Goal: Transaction & Acquisition: Download file/media

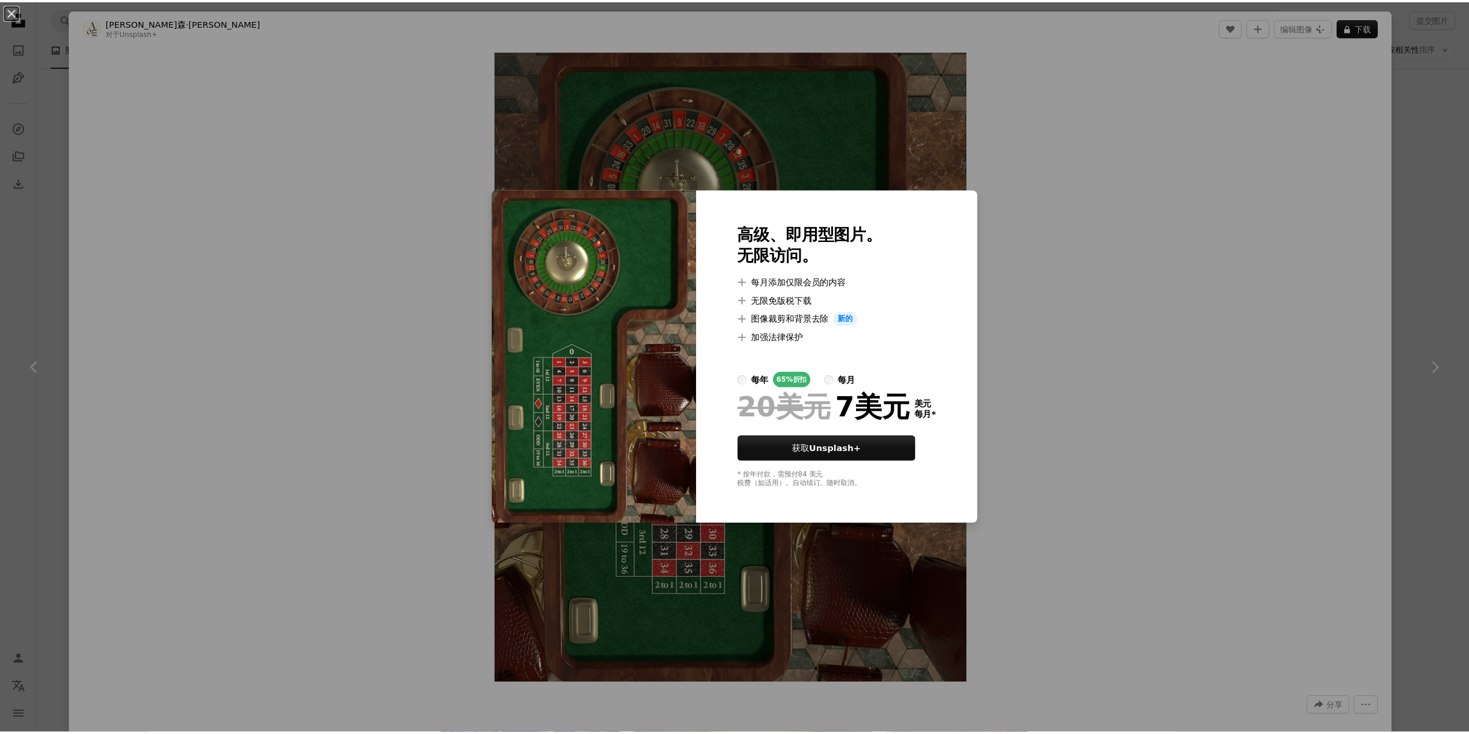
scroll to position [1491, 0]
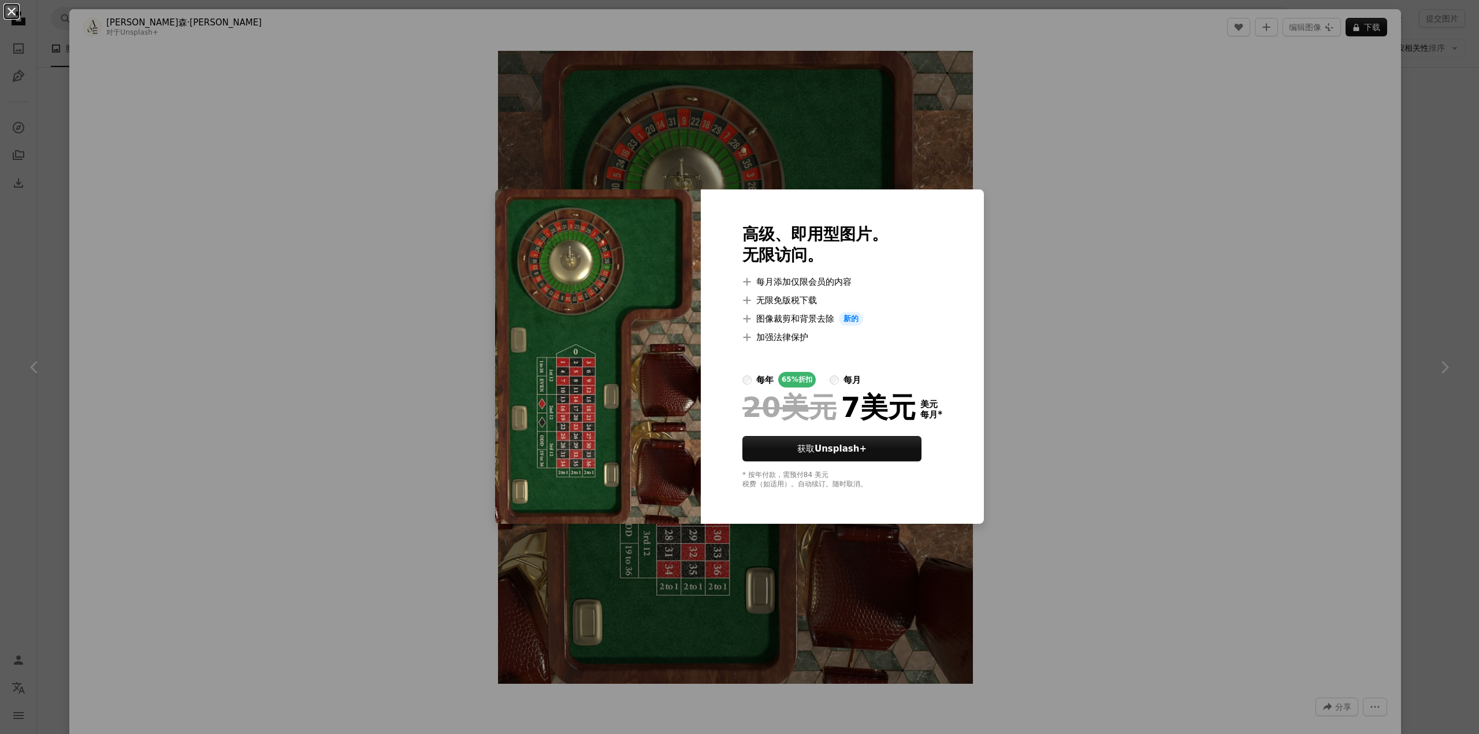
click at [18, 13] on button "An X shape" at bounding box center [12, 12] width 14 height 14
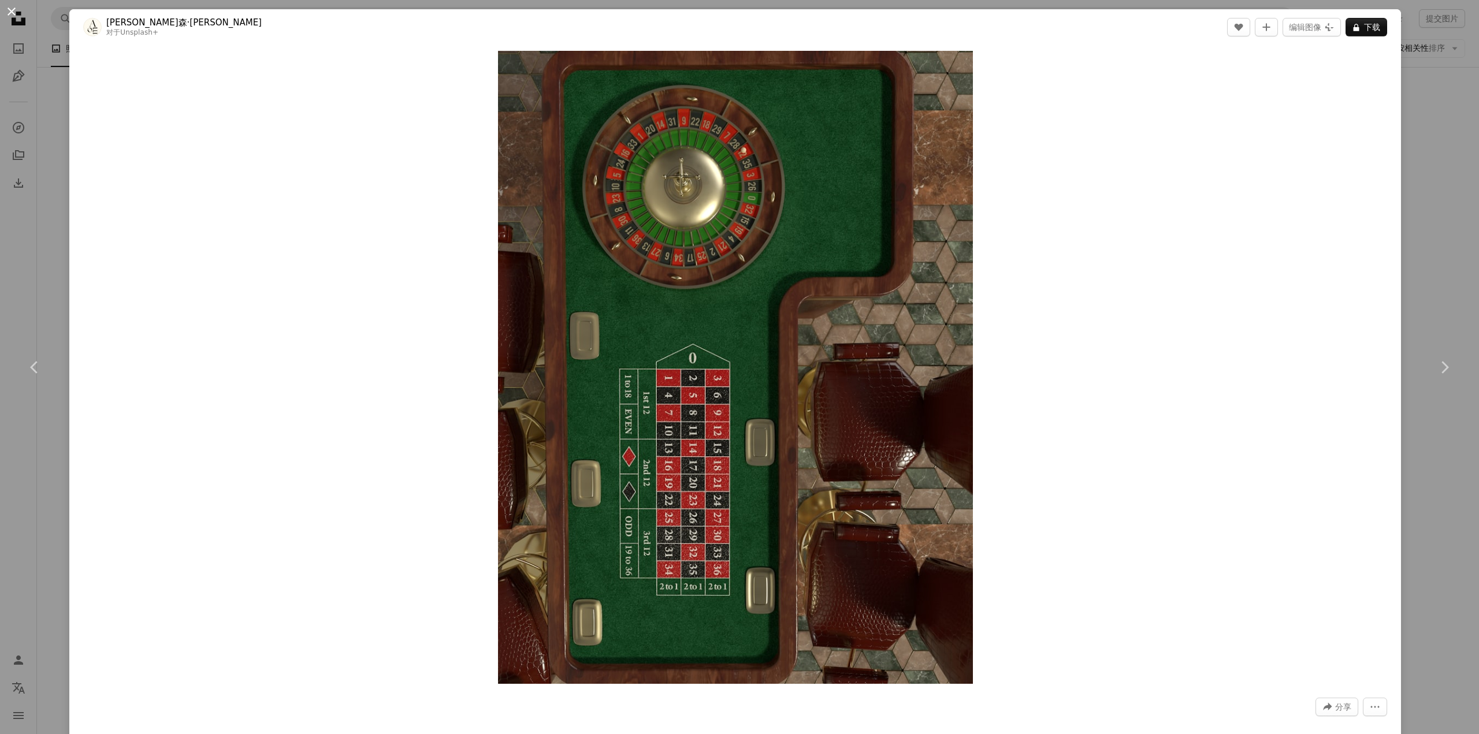
click at [18, 10] on button "An X shape" at bounding box center [12, 12] width 14 height 14
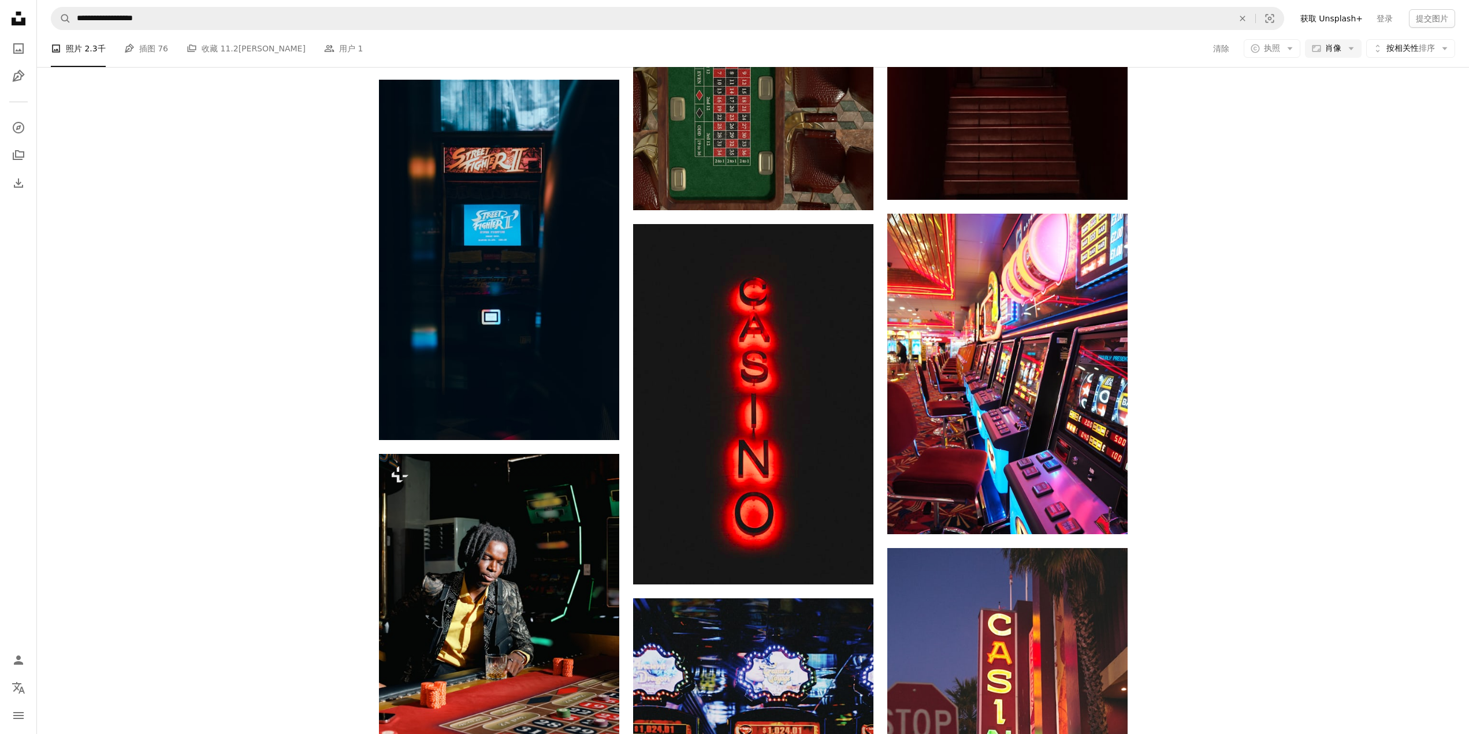
scroll to position [1840, 0]
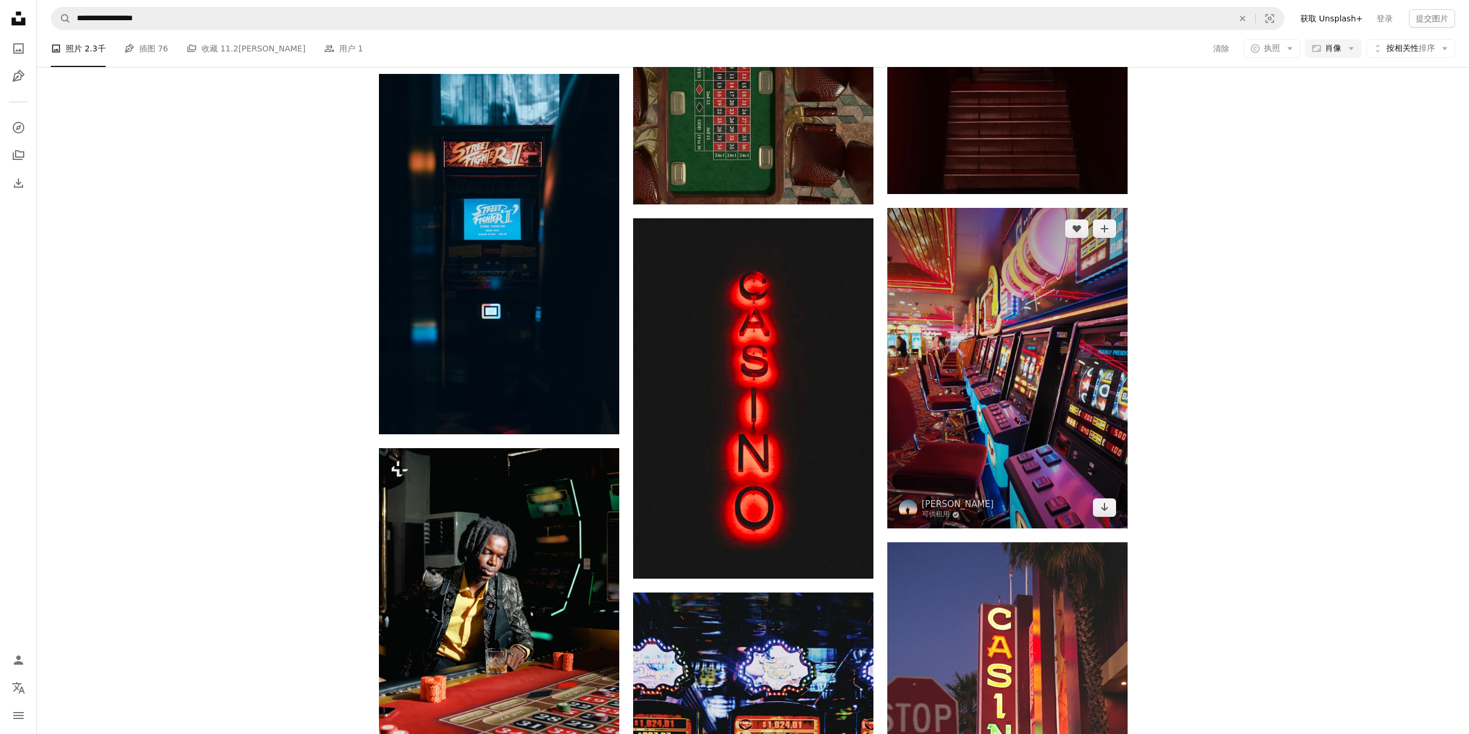
click at [1069, 347] on img at bounding box center [1007, 368] width 240 height 321
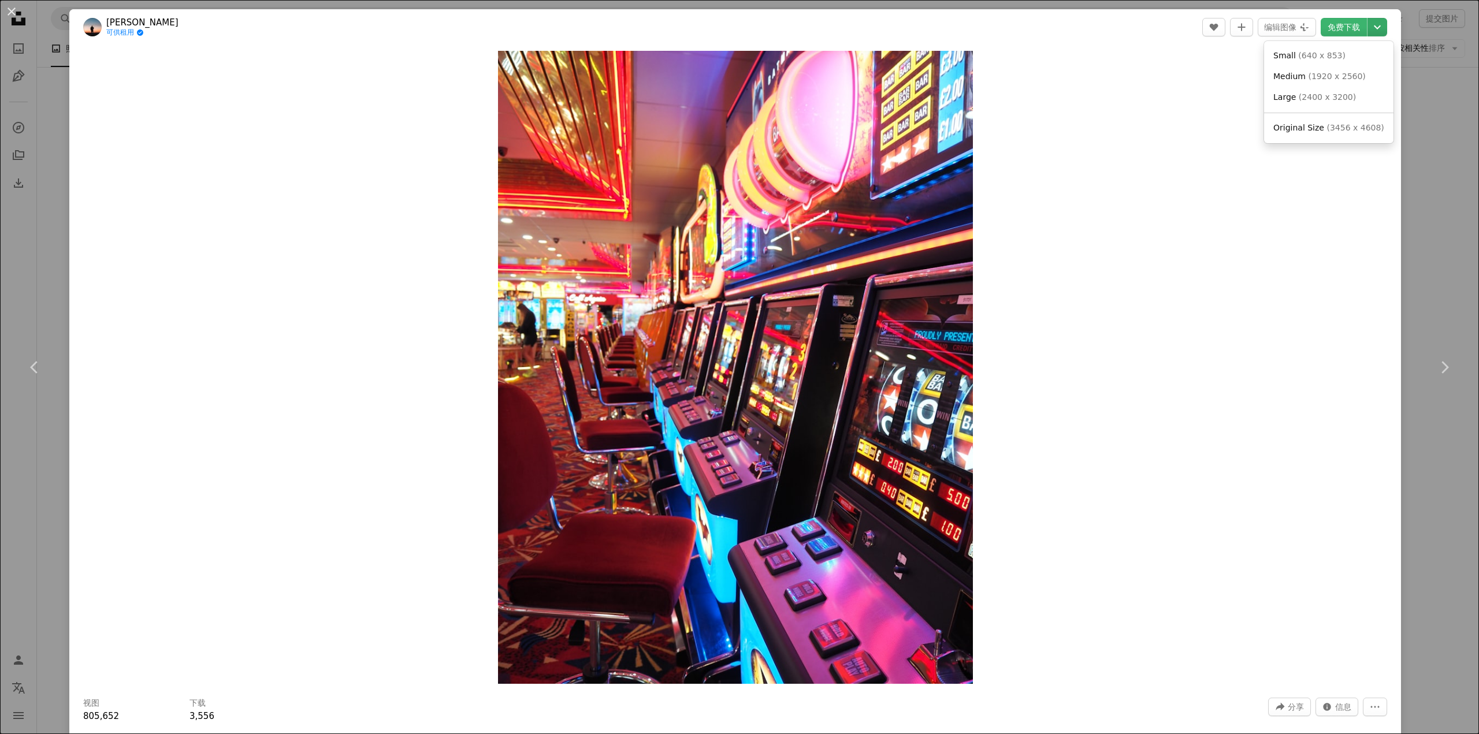
click at [1374, 29] on icon "Chevron down" at bounding box center [1377, 27] width 18 height 14
click at [16, 13] on button "An X shape" at bounding box center [12, 12] width 14 height 14
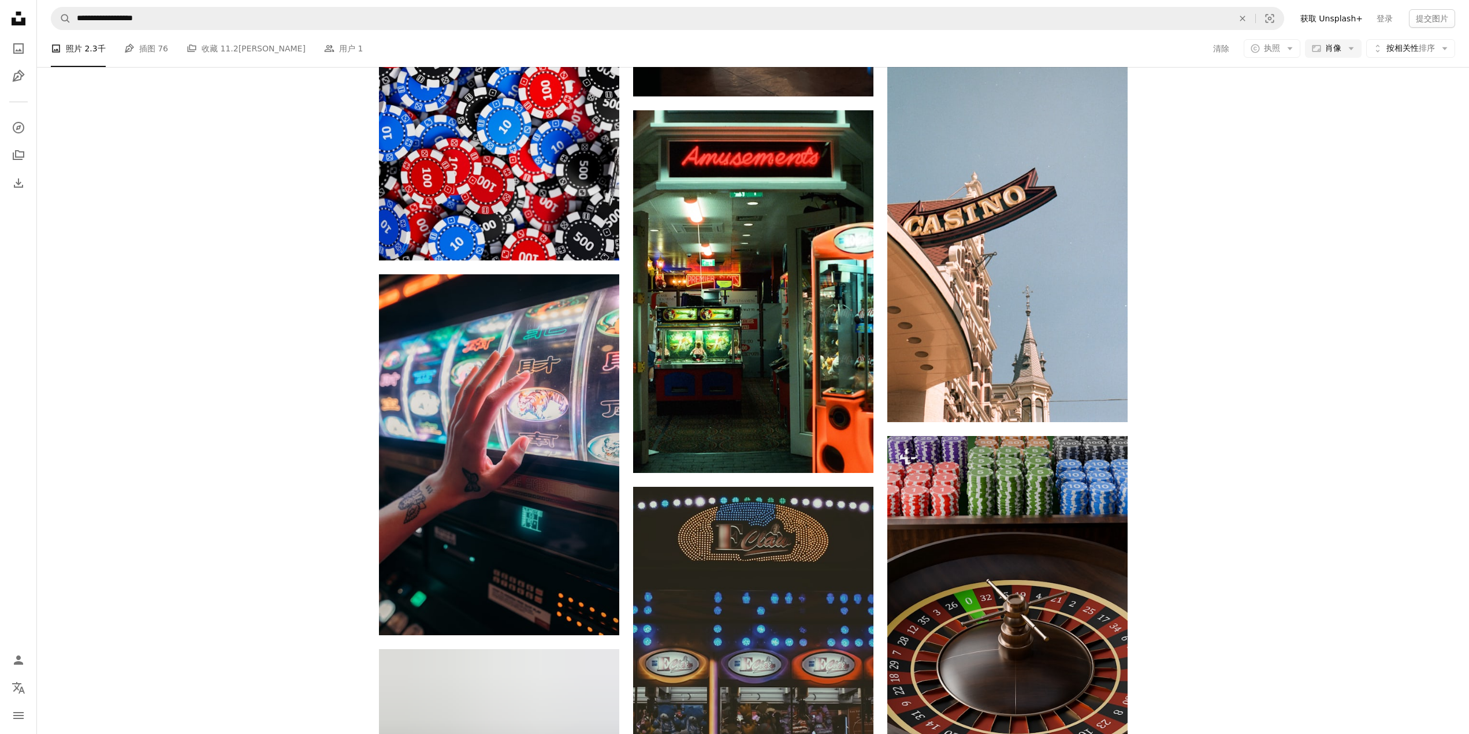
scroll to position [3460, 0]
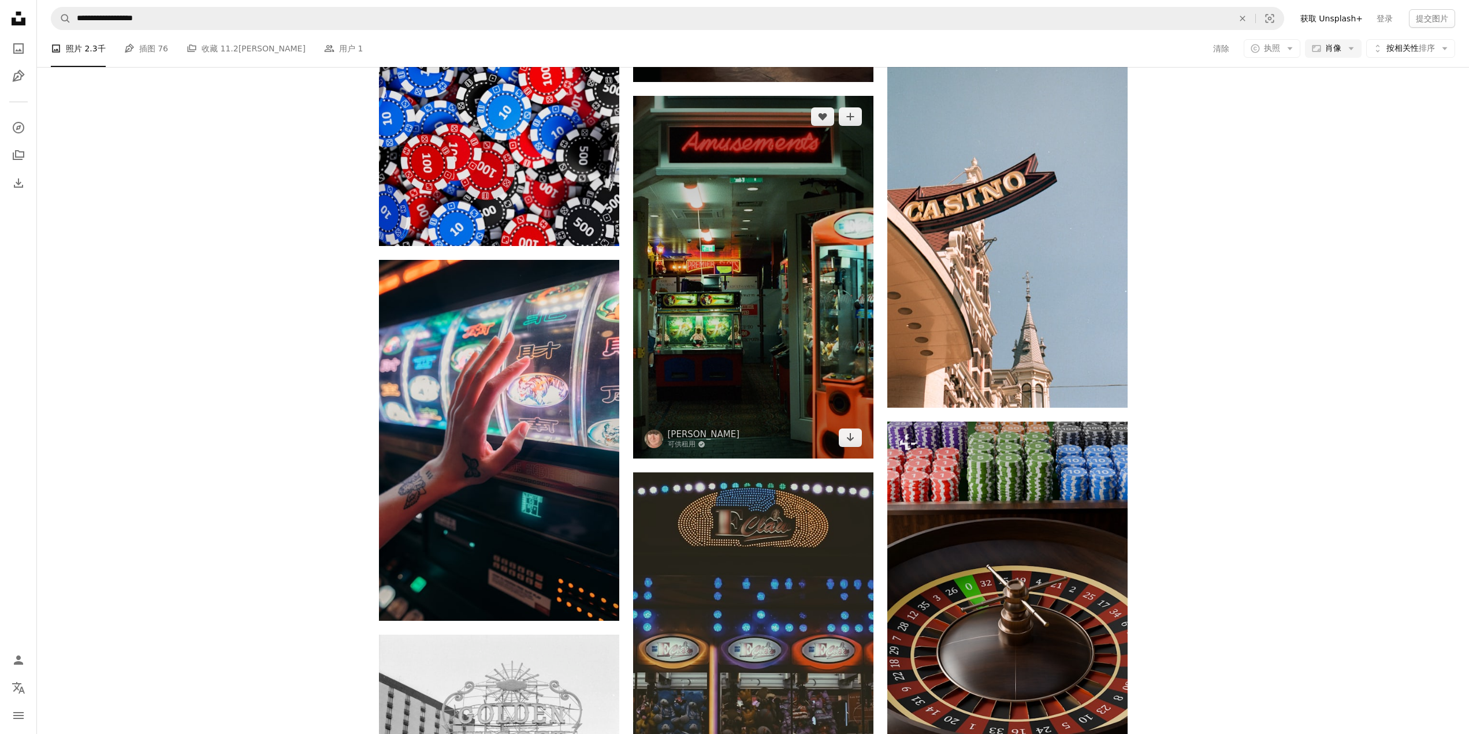
click at [796, 302] on img at bounding box center [753, 277] width 240 height 362
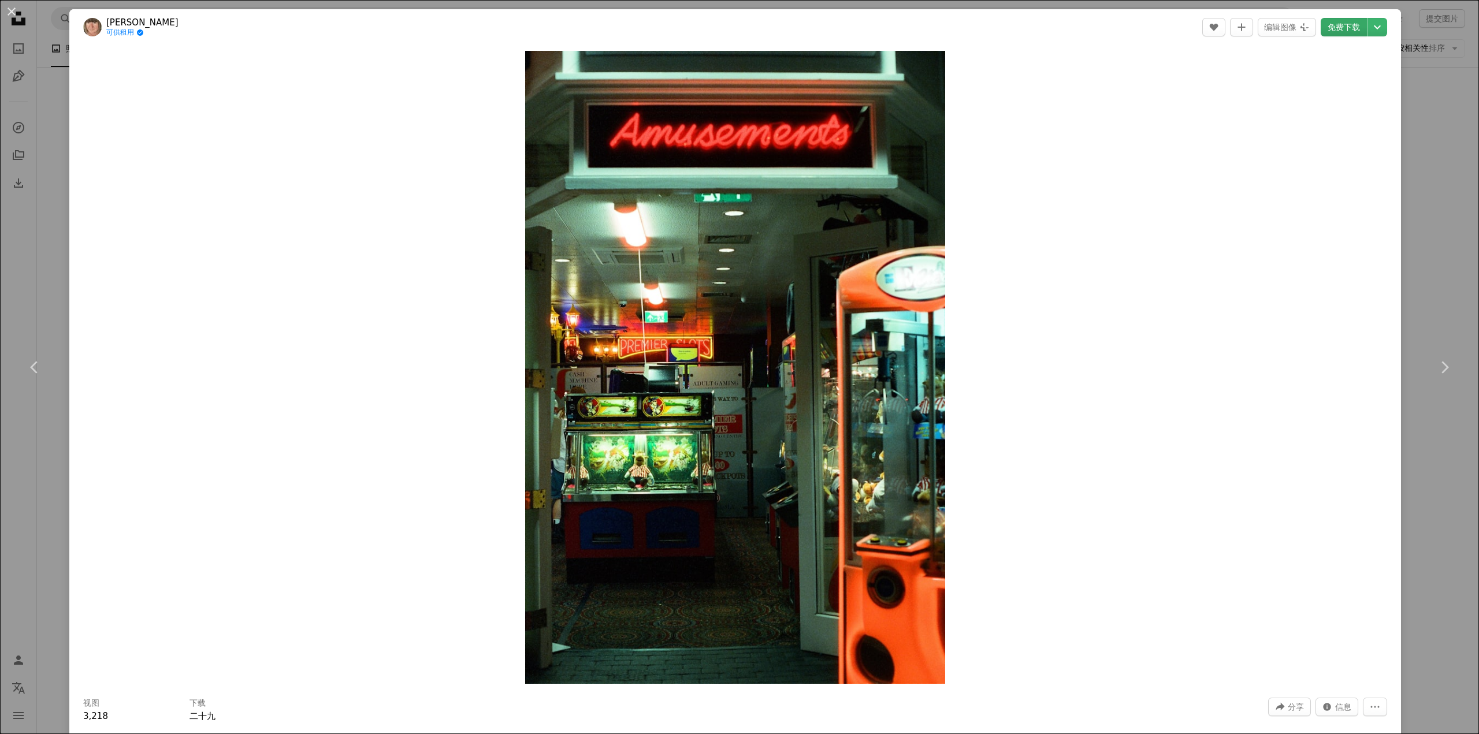
click at [1330, 23] on font "免费下载" at bounding box center [1344, 27] width 32 height 9
click at [18, 13] on button "An X shape" at bounding box center [12, 12] width 14 height 14
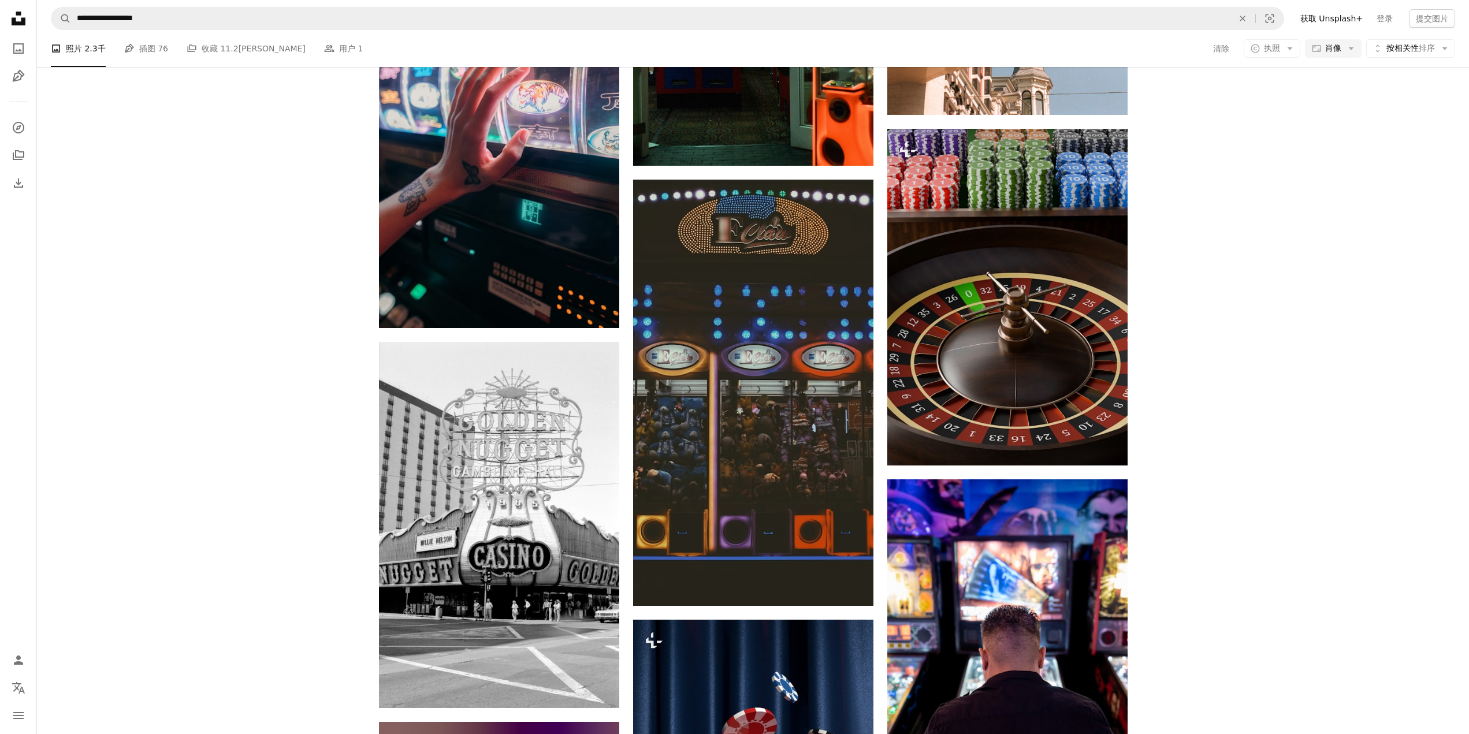
scroll to position [3772, 0]
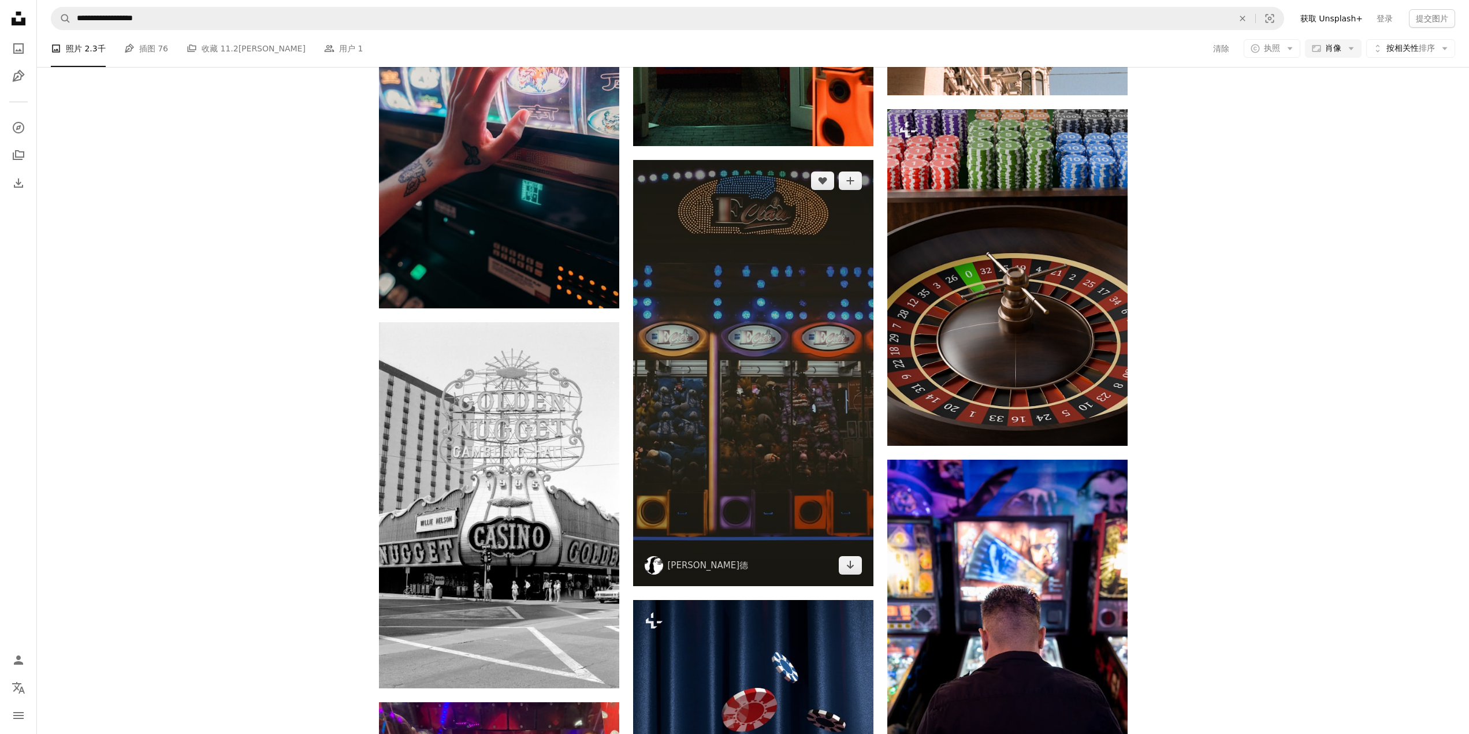
click at [812, 354] on img at bounding box center [753, 373] width 240 height 426
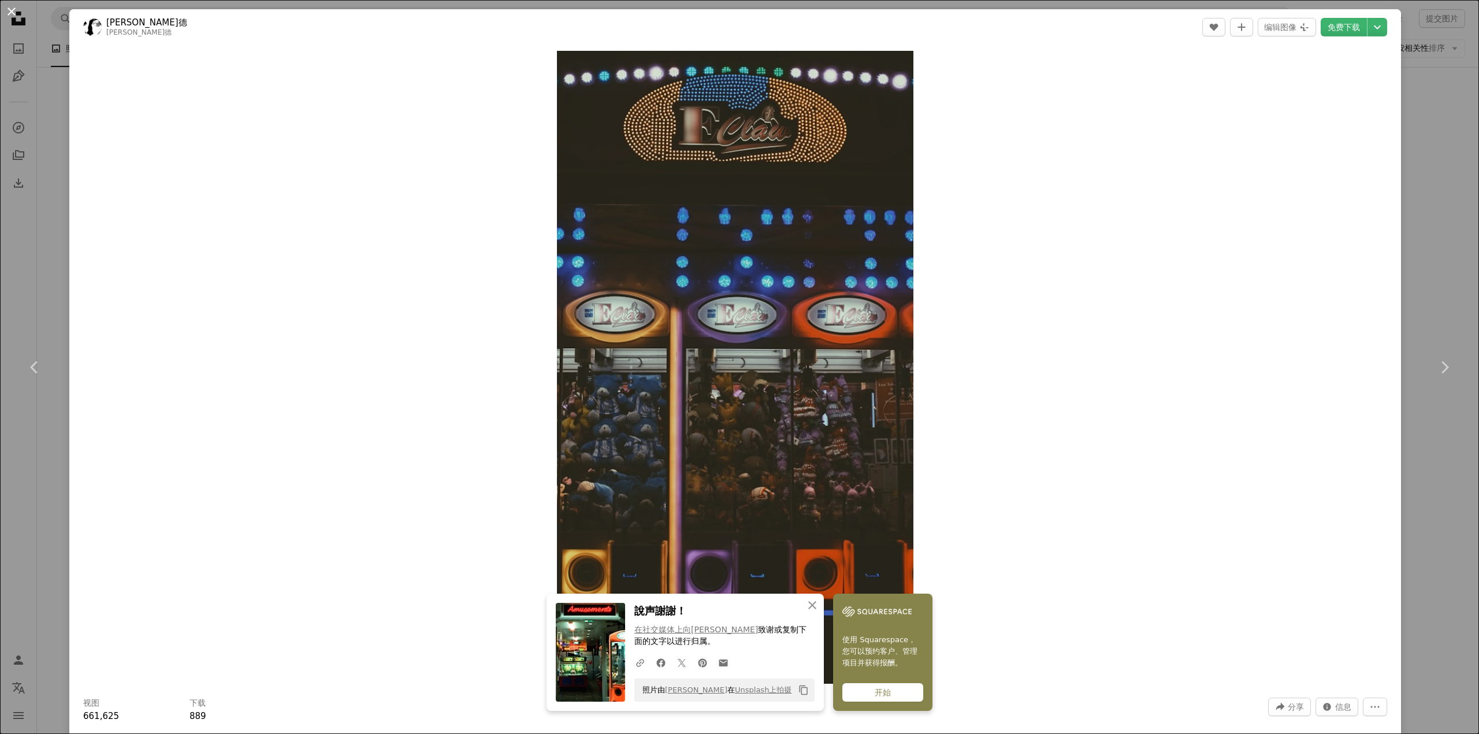
click at [17, 10] on button "An X shape" at bounding box center [12, 12] width 14 height 14
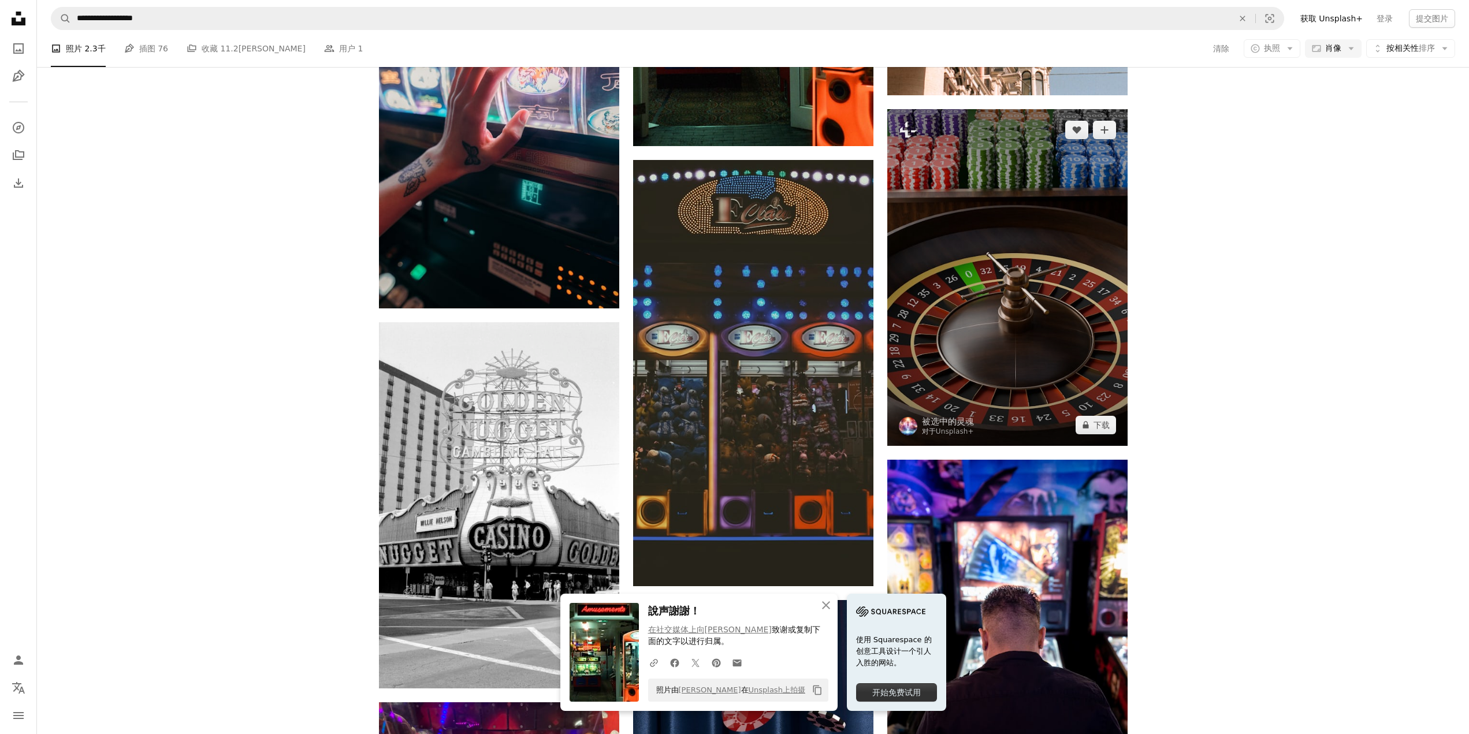
click at [1039, 293] on img at bounding box center [1007, 277] width 240 height 336
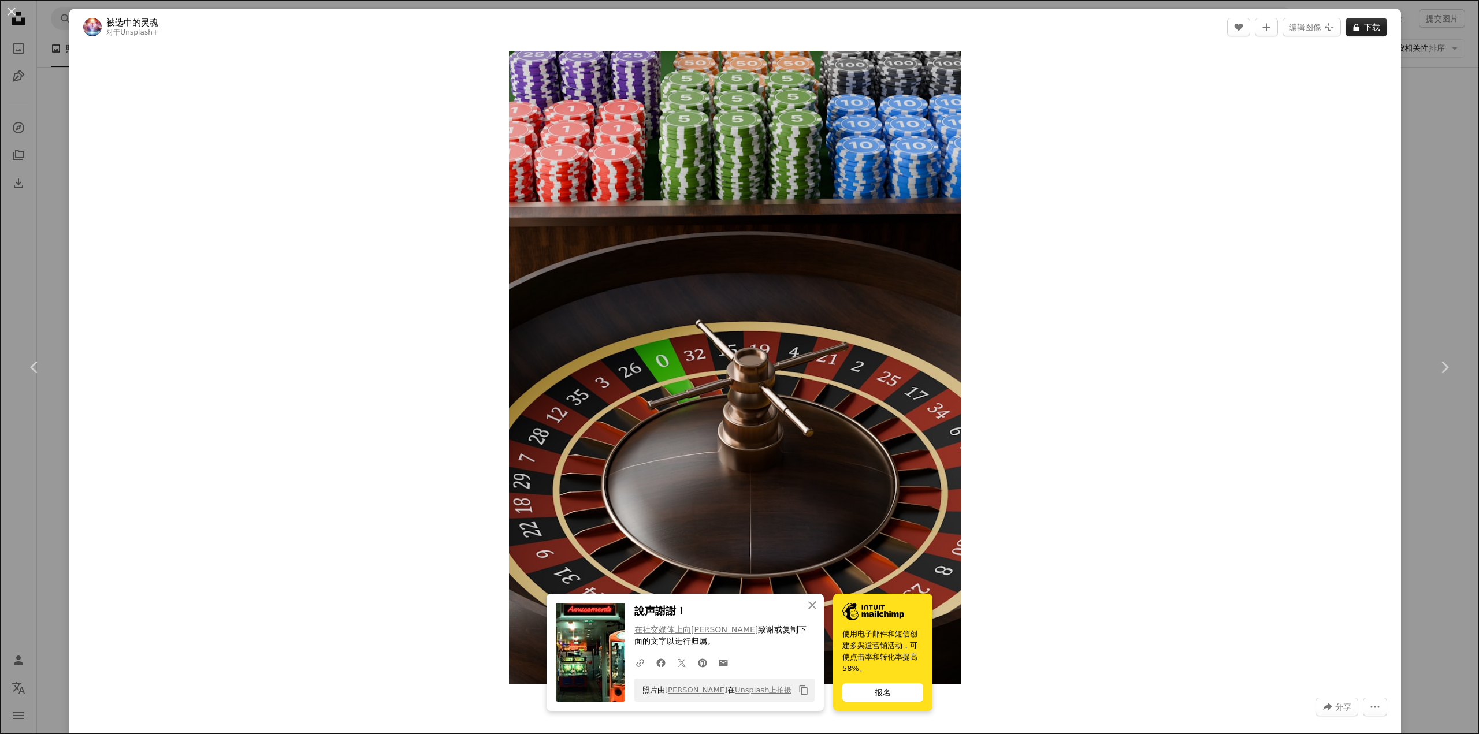
click at [1357, 30] on icon at bounding box center [1357, 28] width 6 height 8
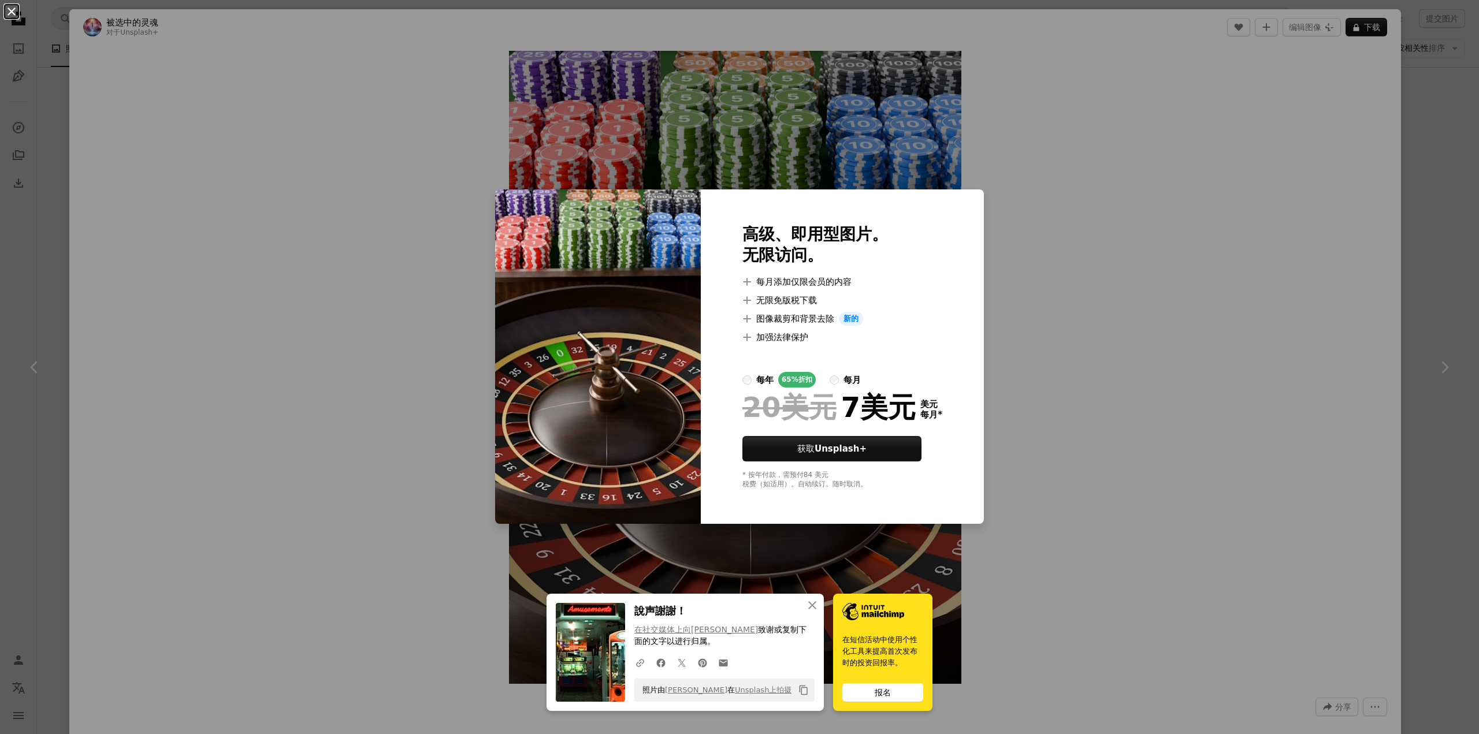
click at [12, 10] on button "An X shape" at bounding box center [12, 12] width 14 height 14
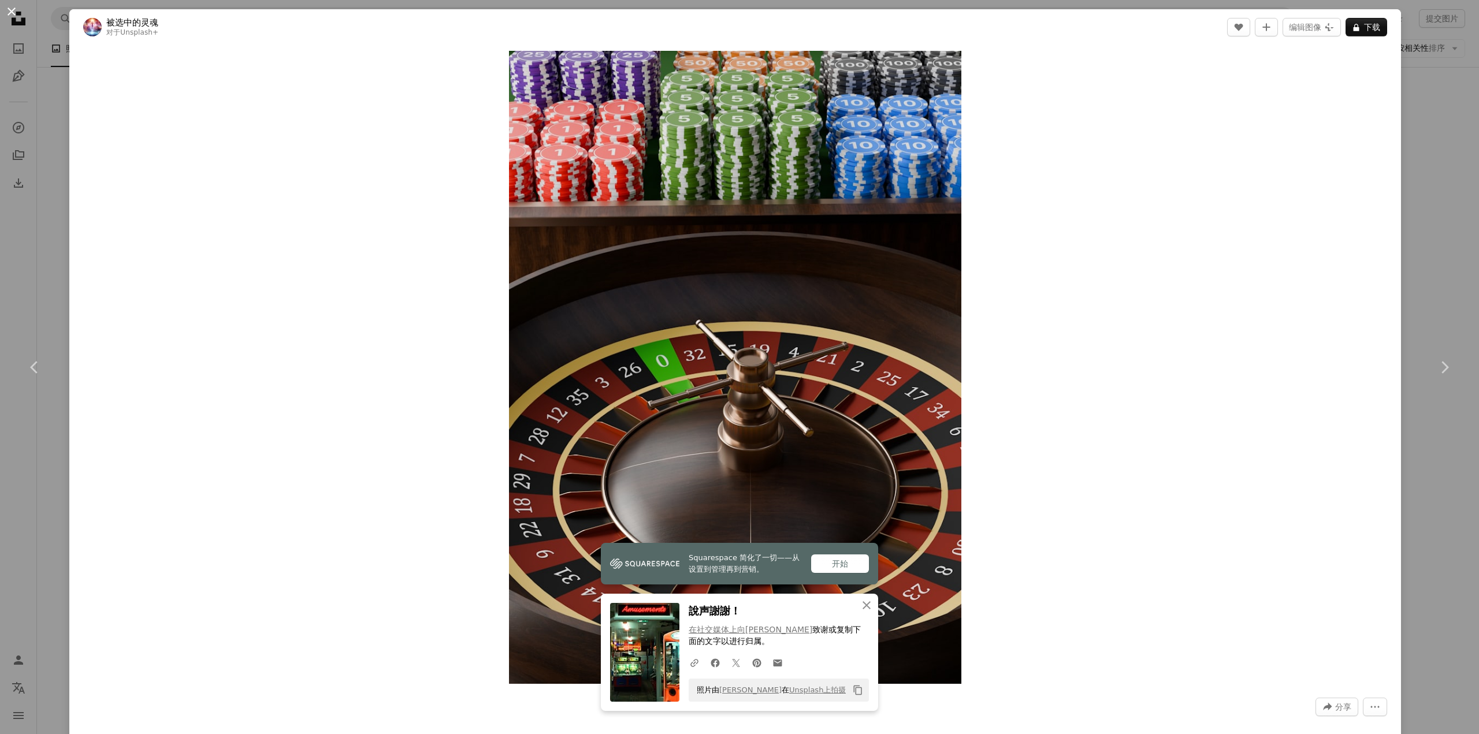
click at [14, 11] on button "An X shape" at bounding box center [12, 12] width 14 height 14
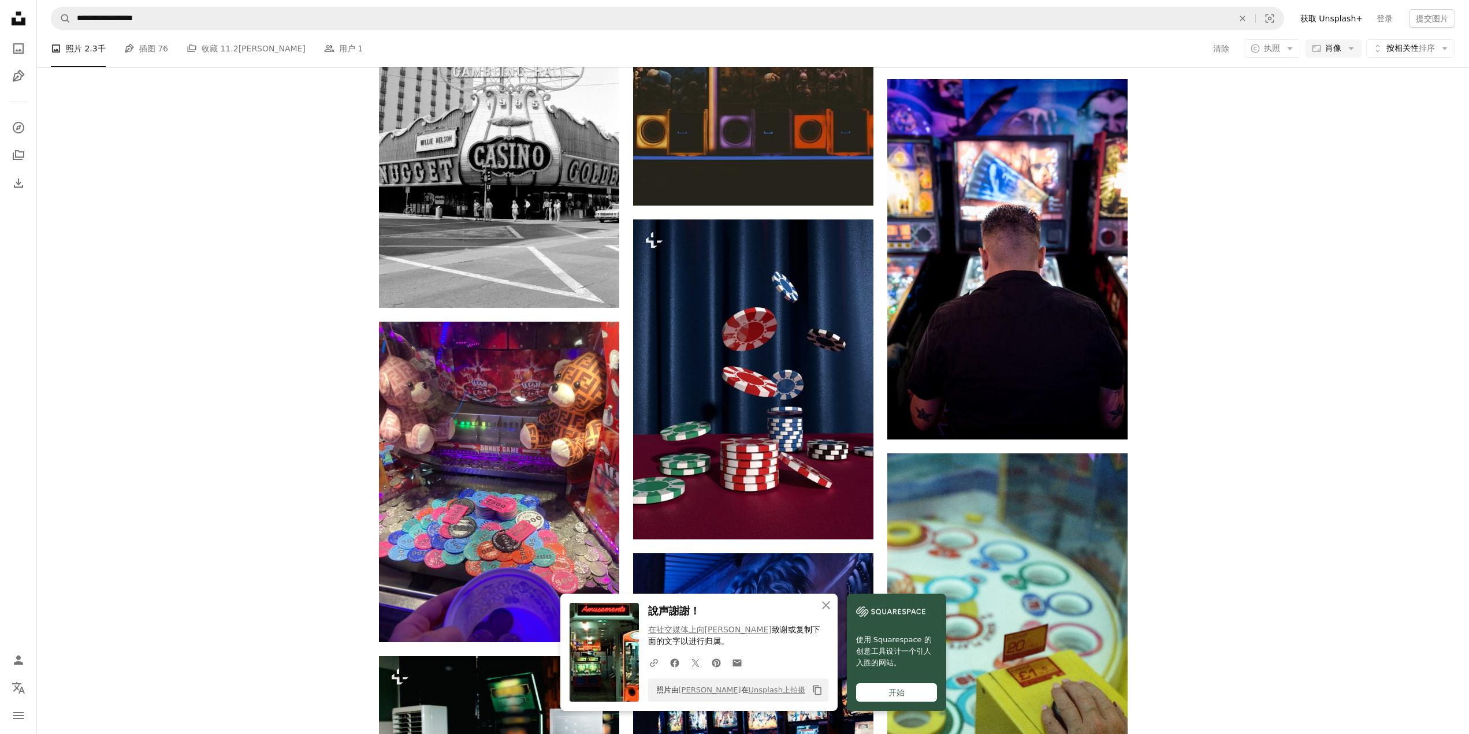
scroll to position [4163, 0]
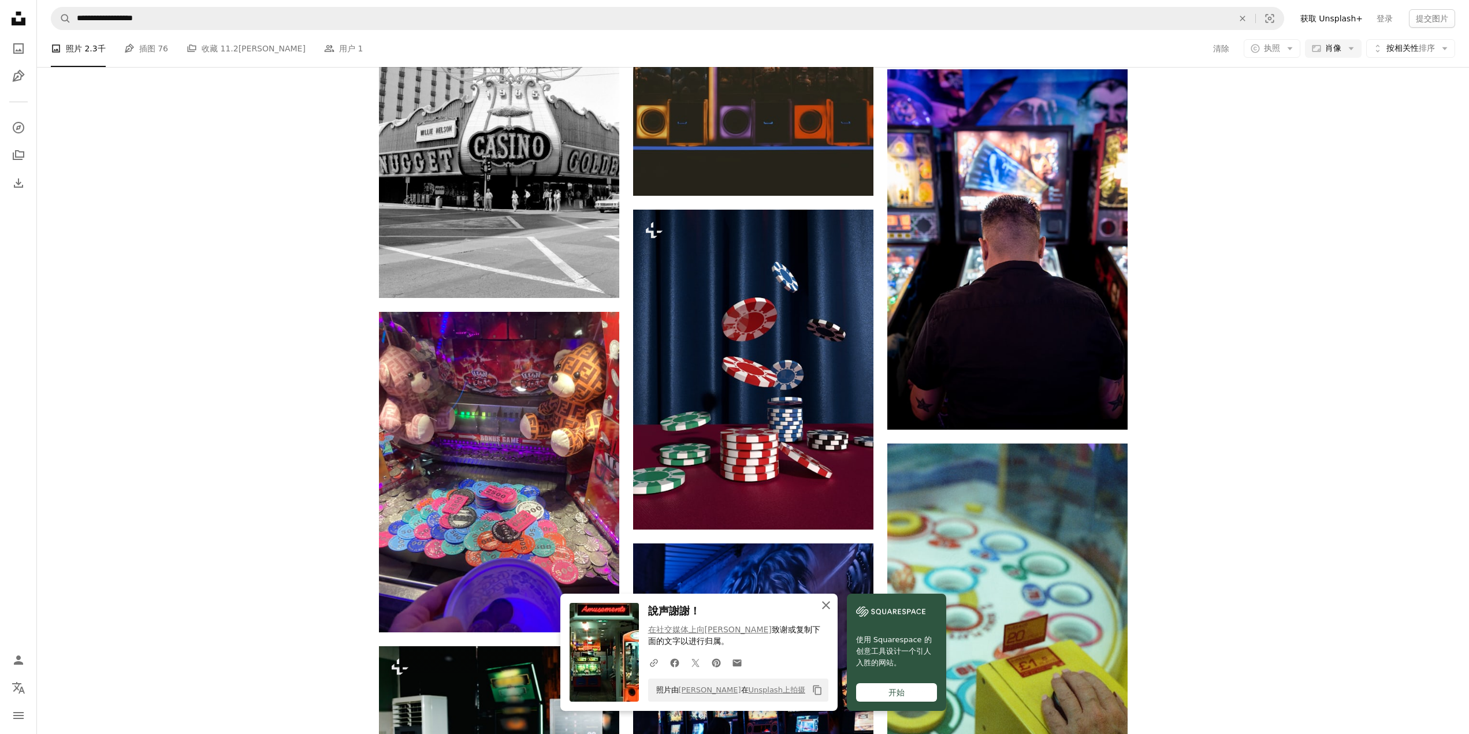
click at [828, 603] on icon "An X shape" at bounding box center [826, 606] width 14 height 14
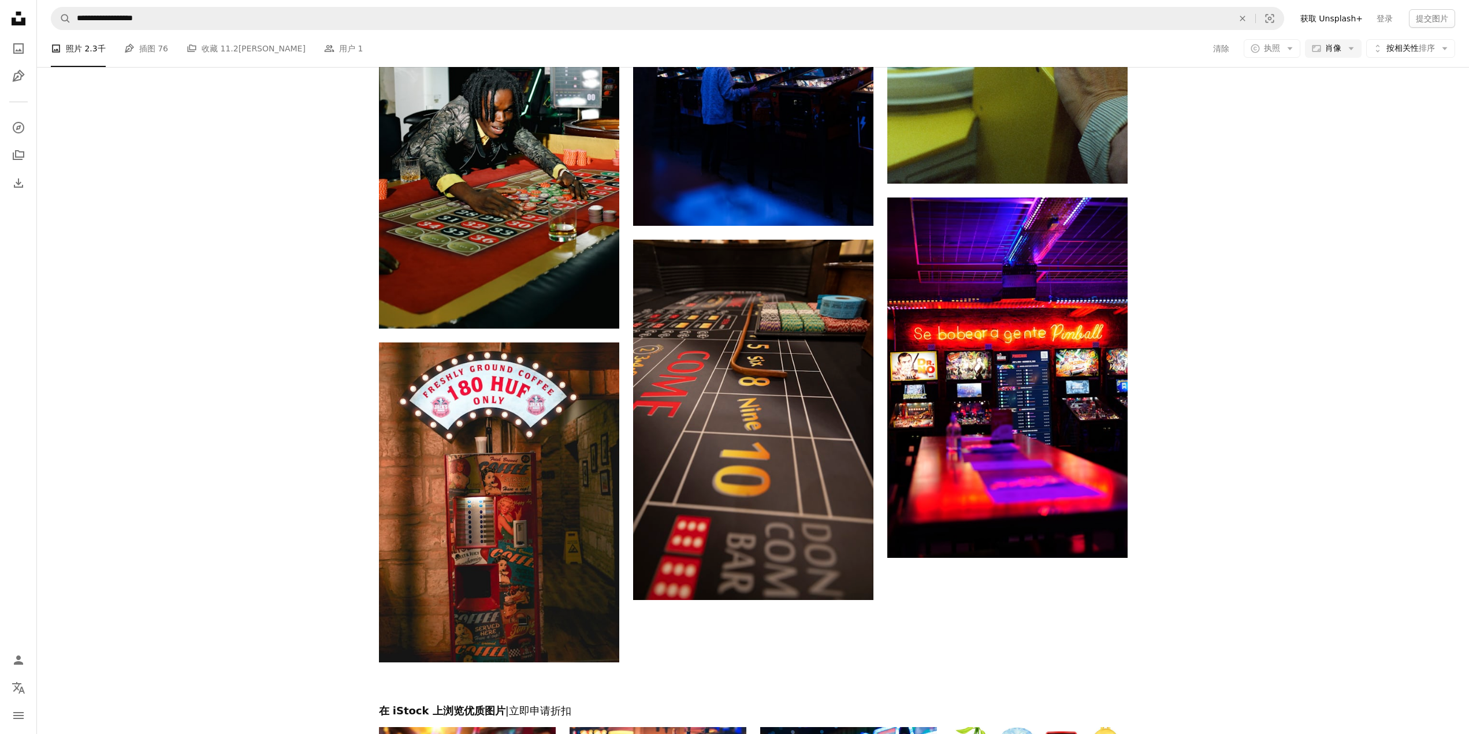
scroll to position [4861, 0]
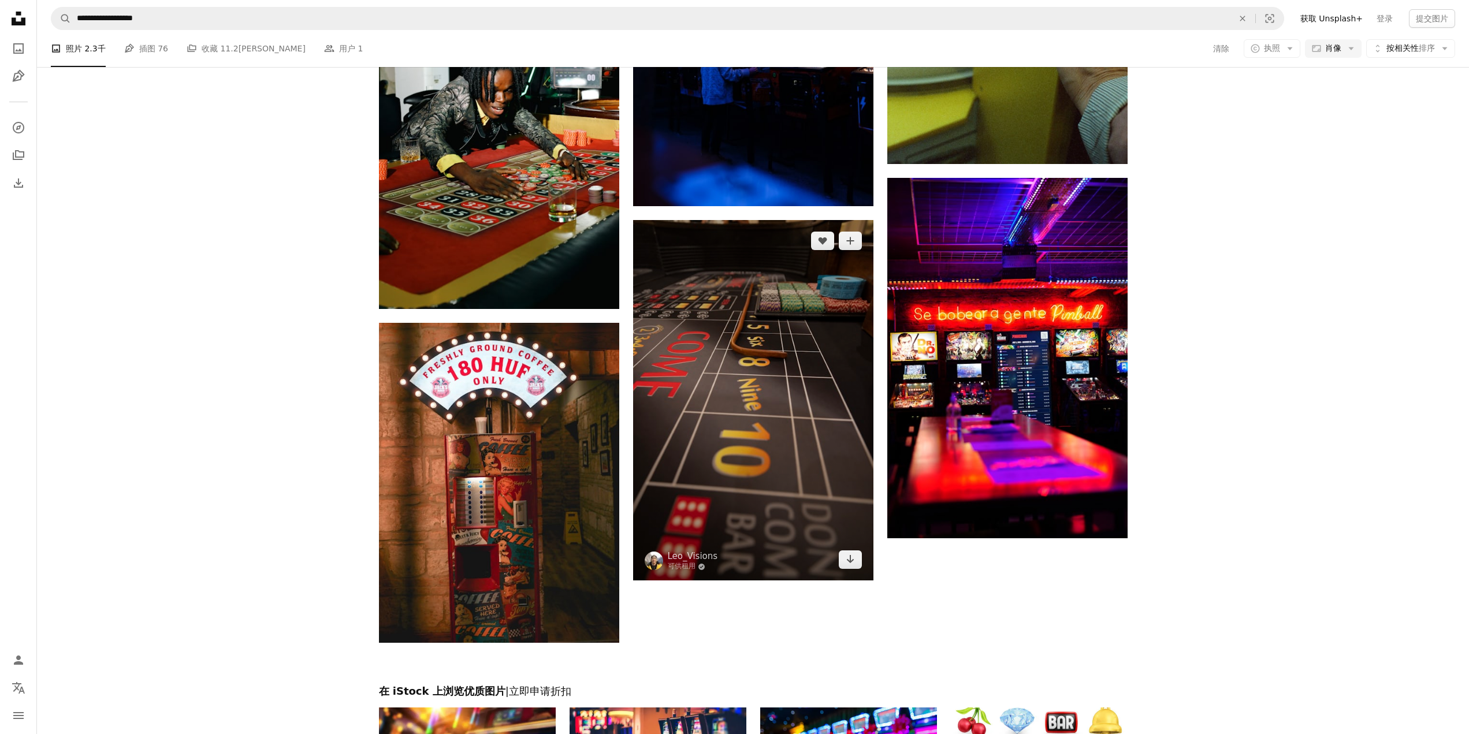
click at [723, 347] on img at bounding box center [753, 400] width 240 height 361
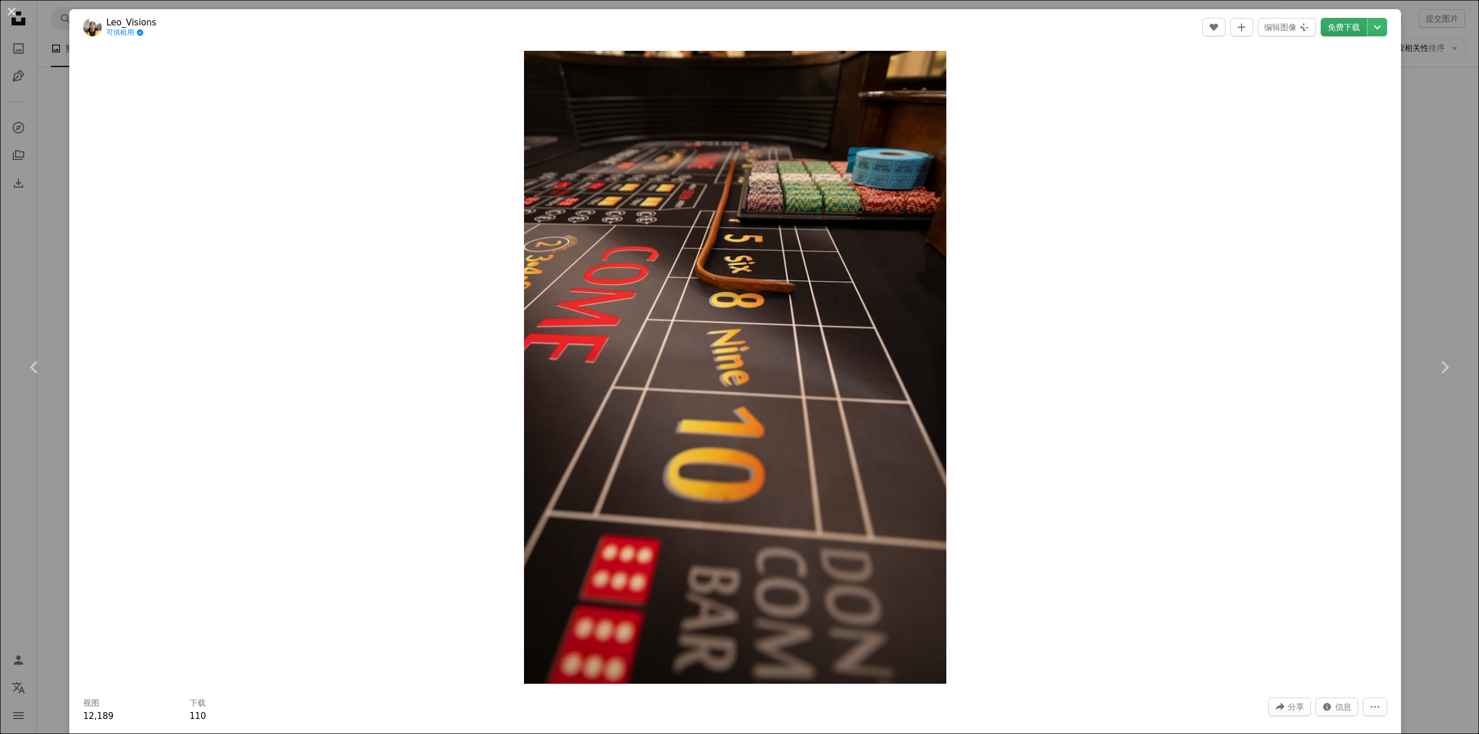
click at [1328, 23] on font "免费下载" at bounding box center [1344, 27] width 32 height 9
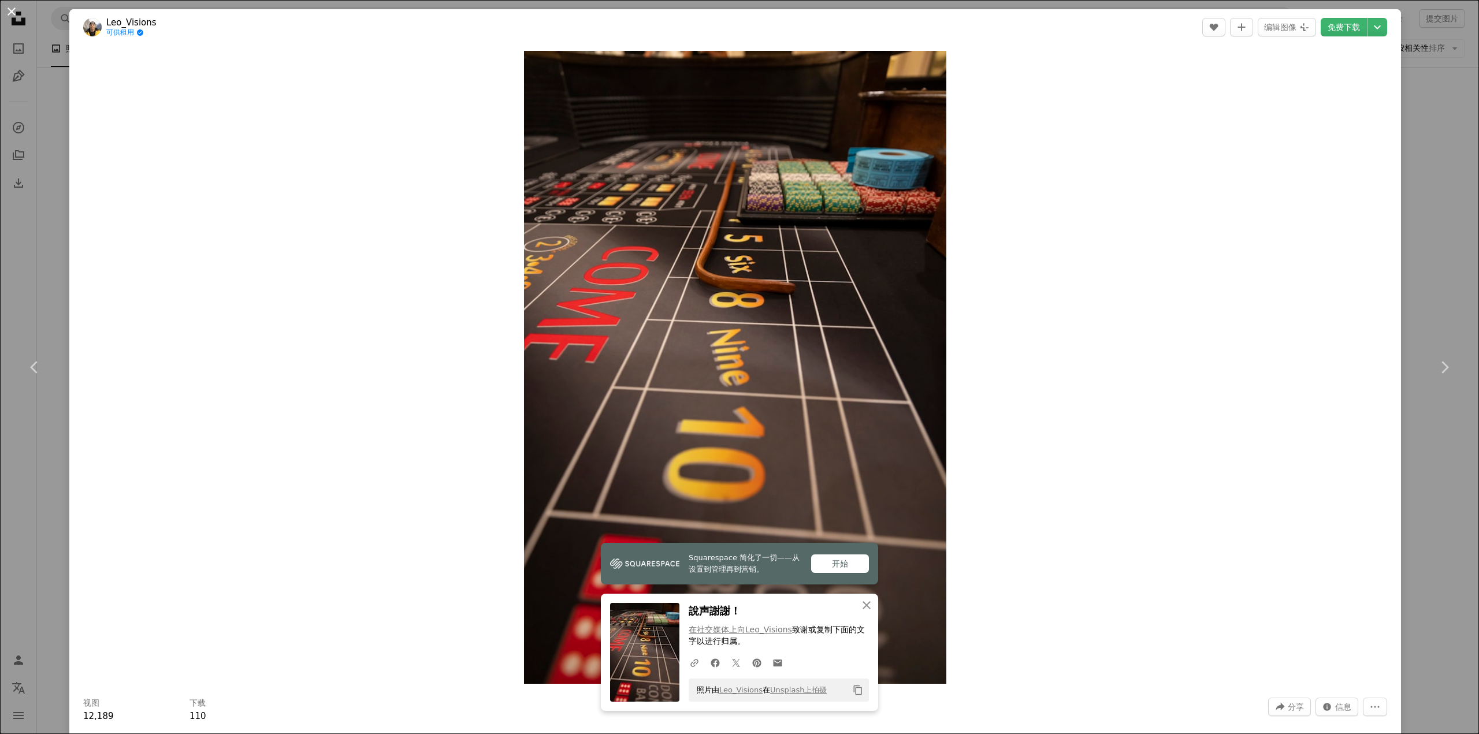
click at [14, 12] on button "An X shape" at bounding box center [12, 12] width 14 height 14
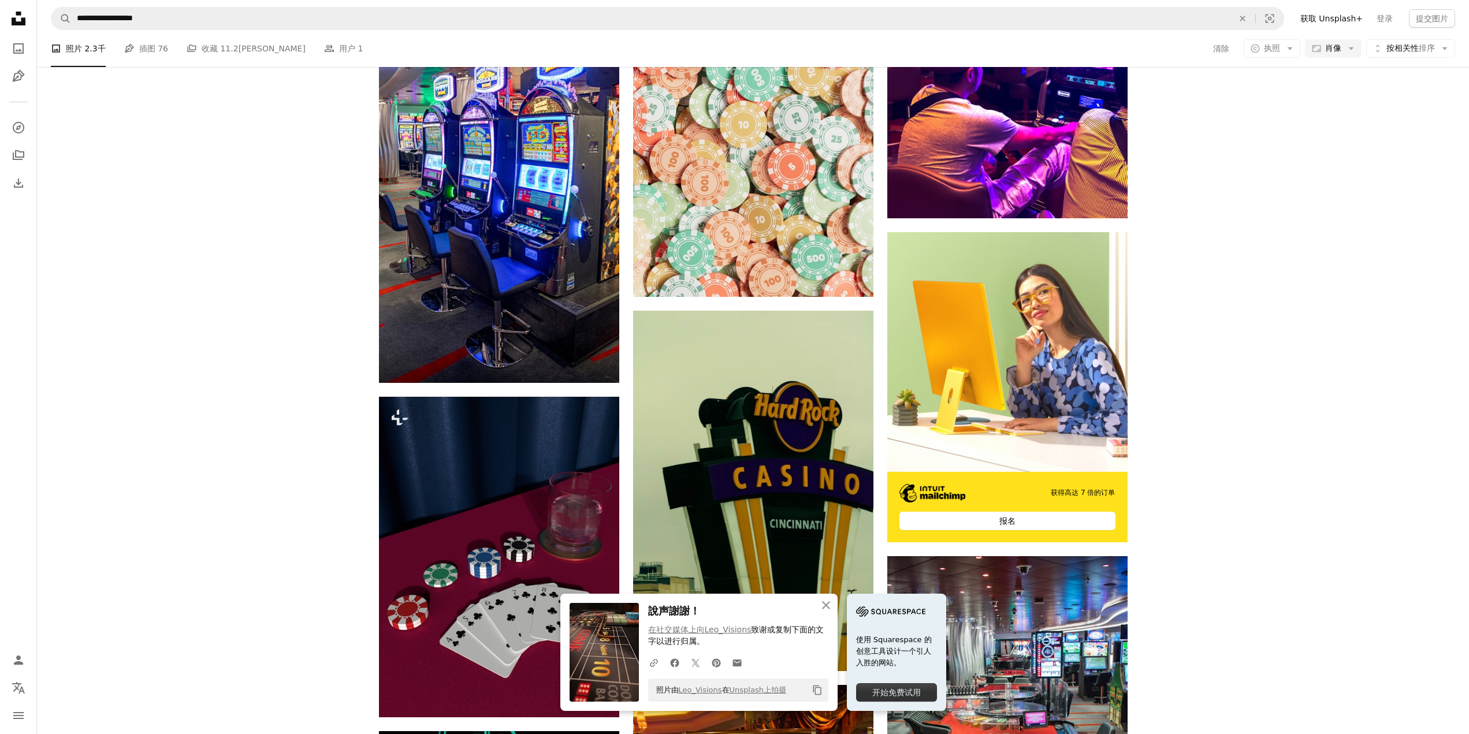
scroll to position [5530, 0]
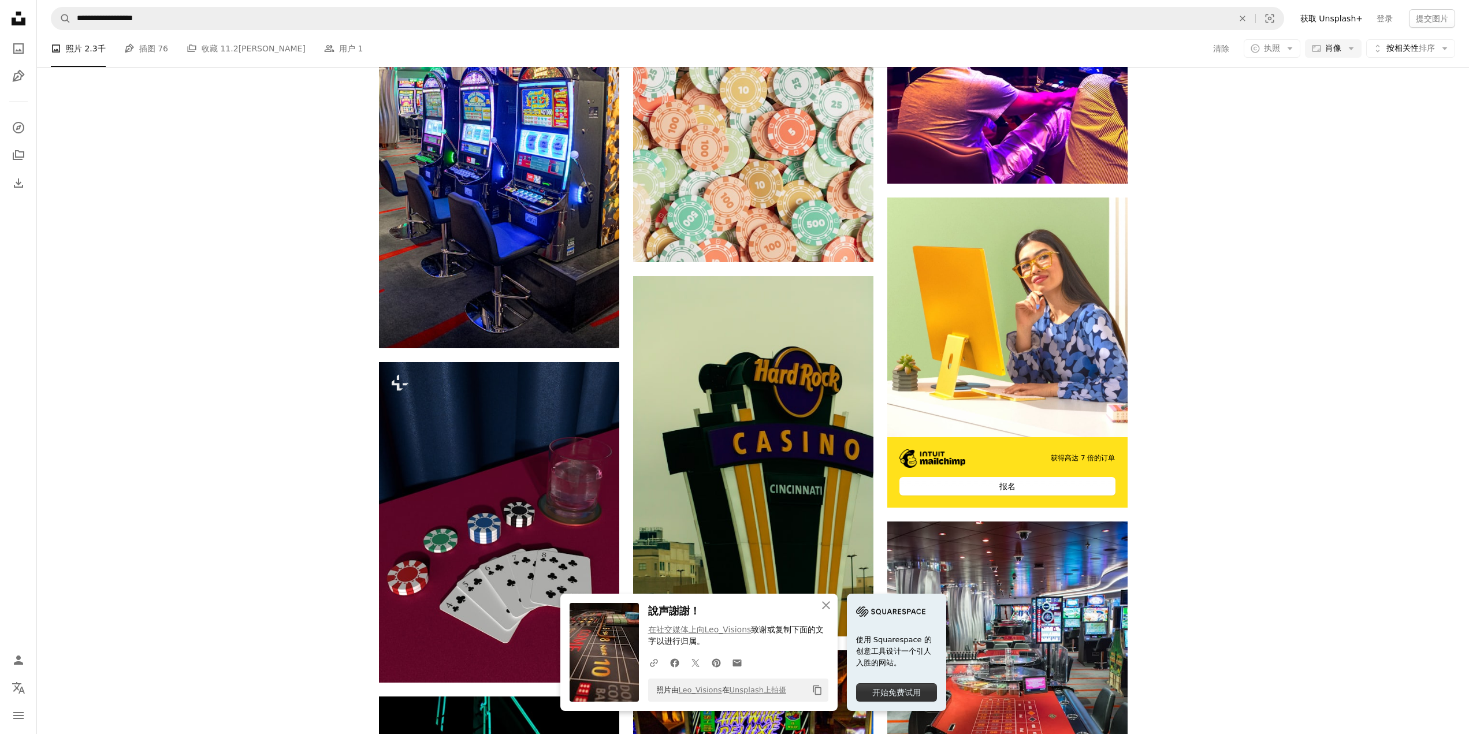
click at [257, 0] on nav "**********" at bounding box center [753, 18] width 1432 height 37
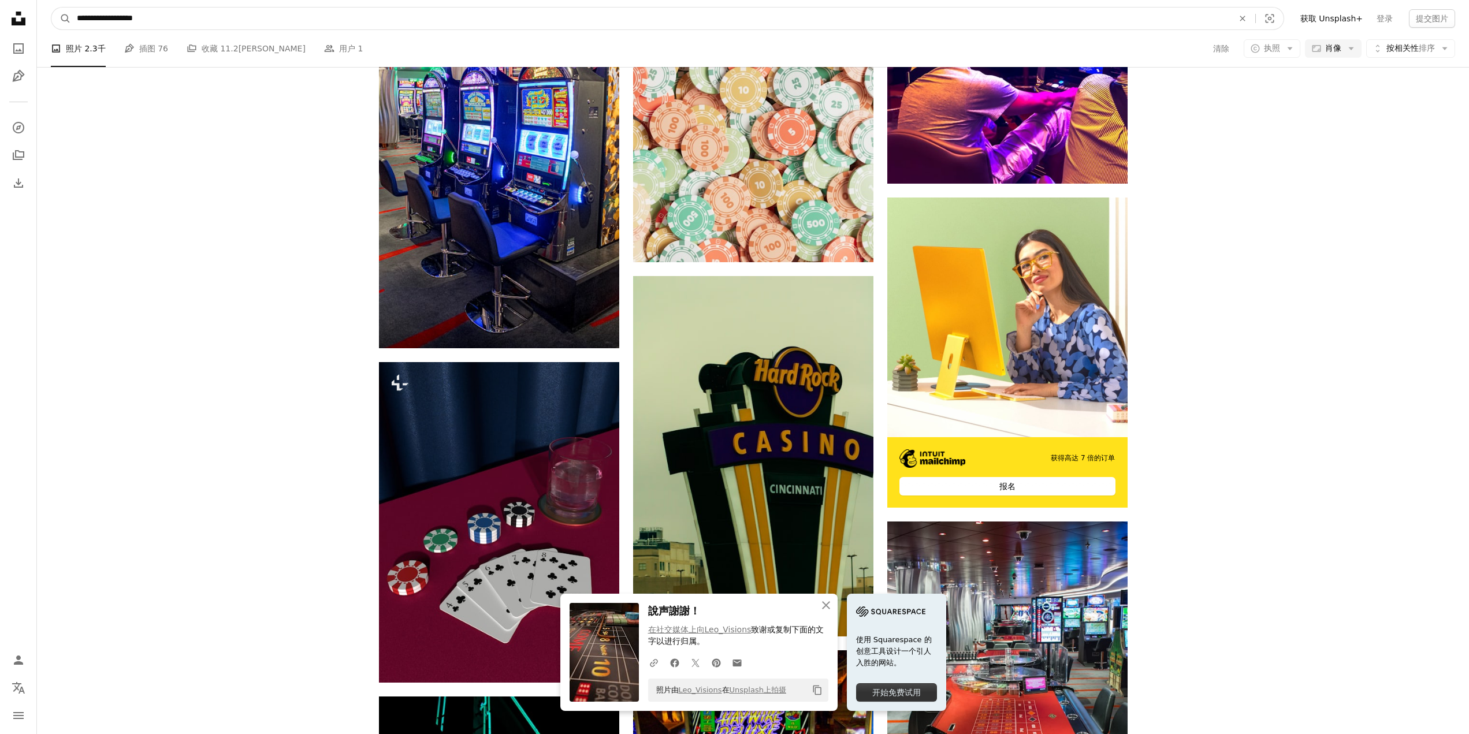
click at [251, 13] on input "**********" at bounding box center [650, 19] width 1159 height 22
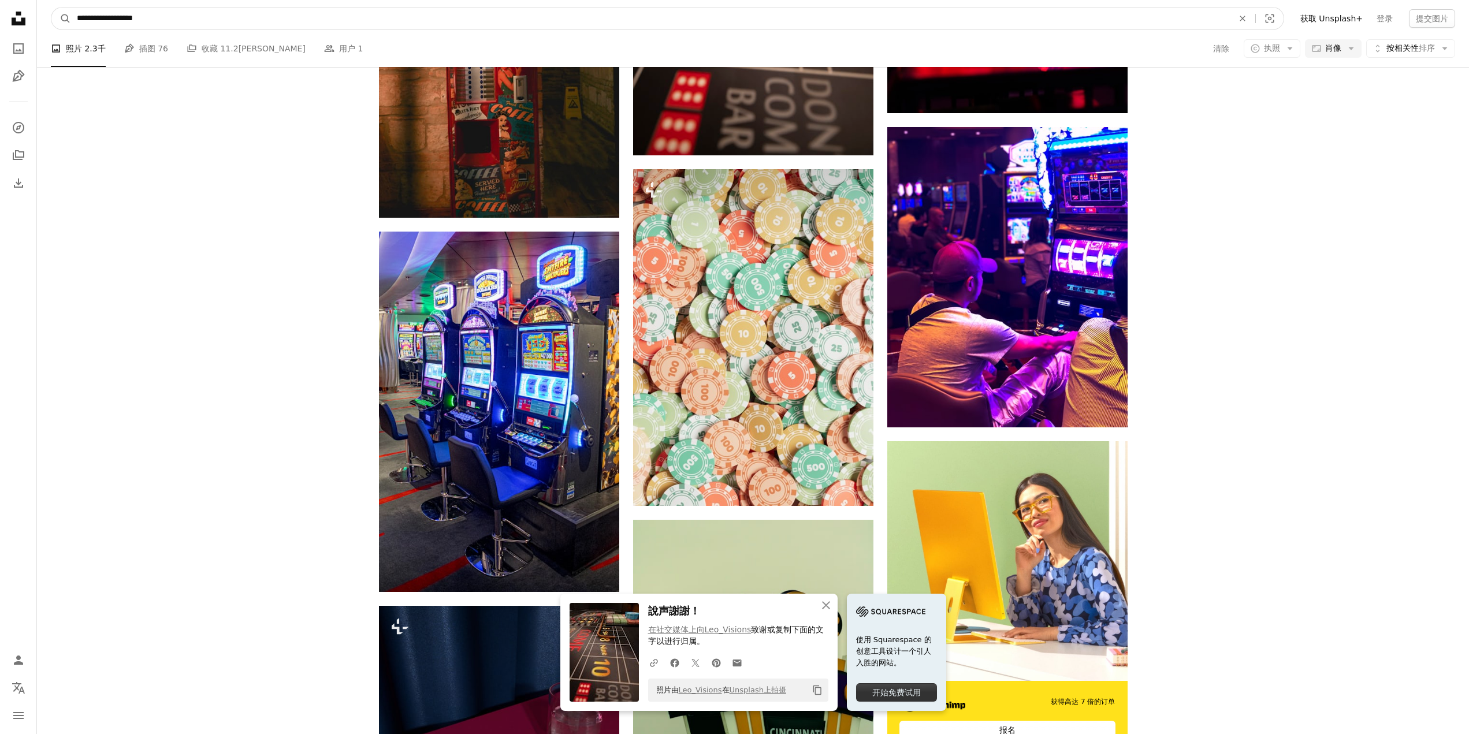
scroll to position [5334, 0]
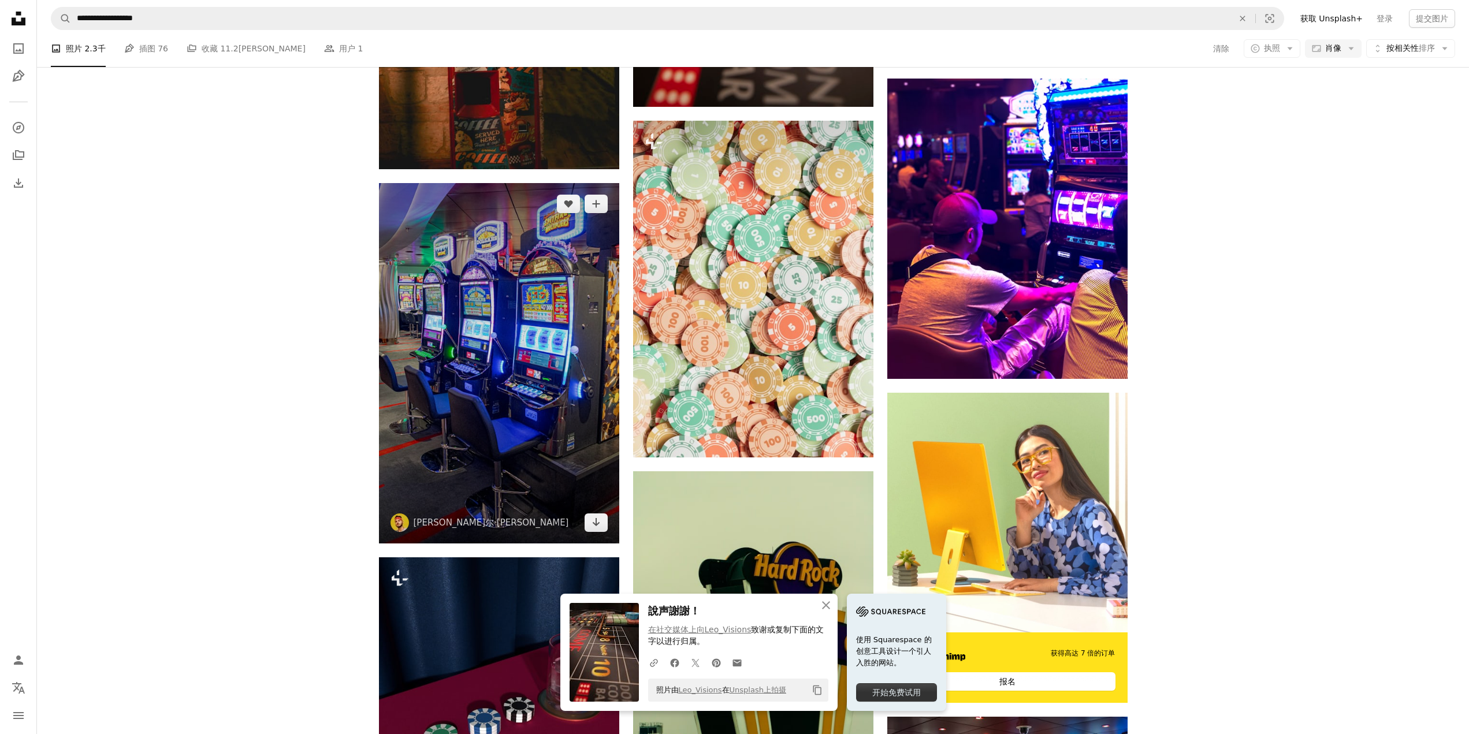
click at [540, 348] on img at bounding box center [499, 363] width 240 height 361
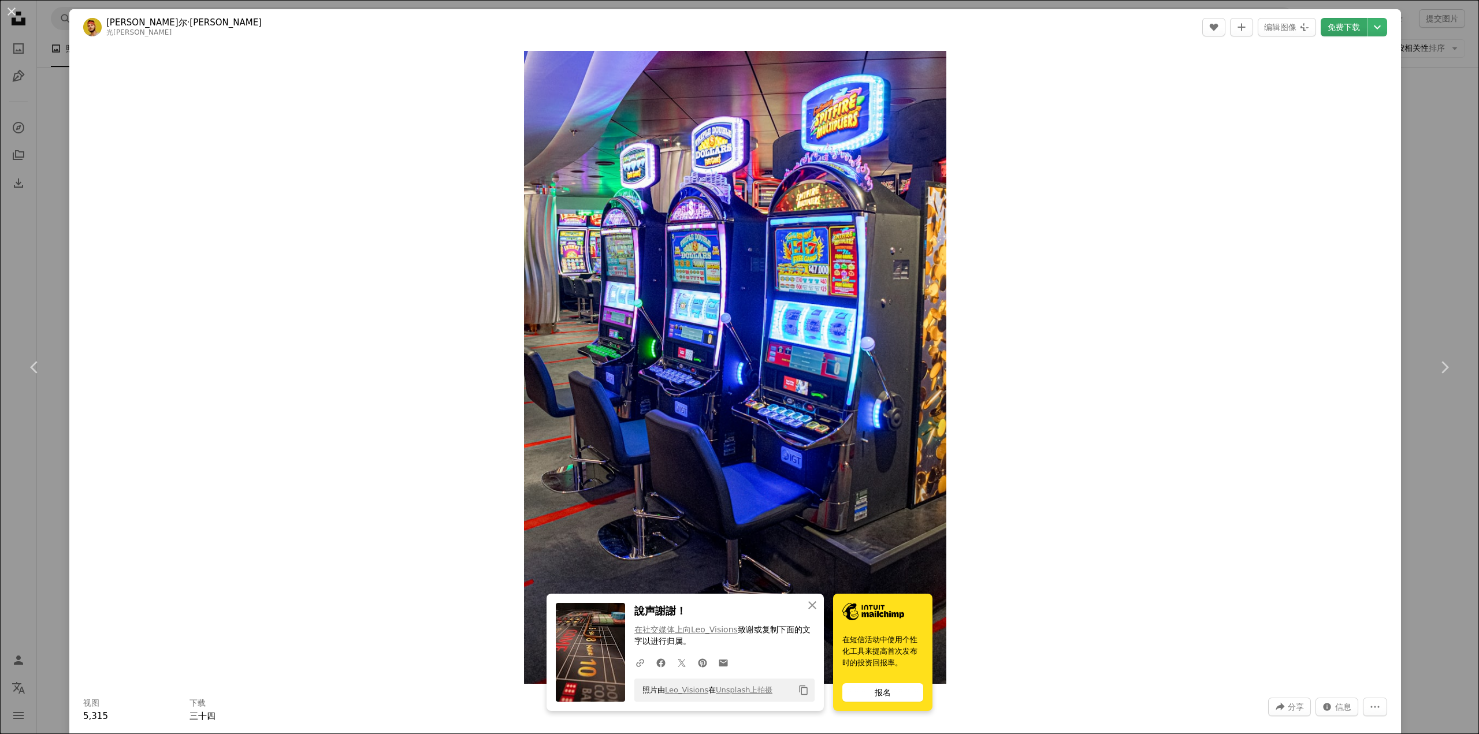
click at [1339, 29] on font "免费下载" at bounding box center [1344, 27] width 32 height 9
click at [14, 14] on button "An X shape" at bounding box center [12, 12] width 14 height 14
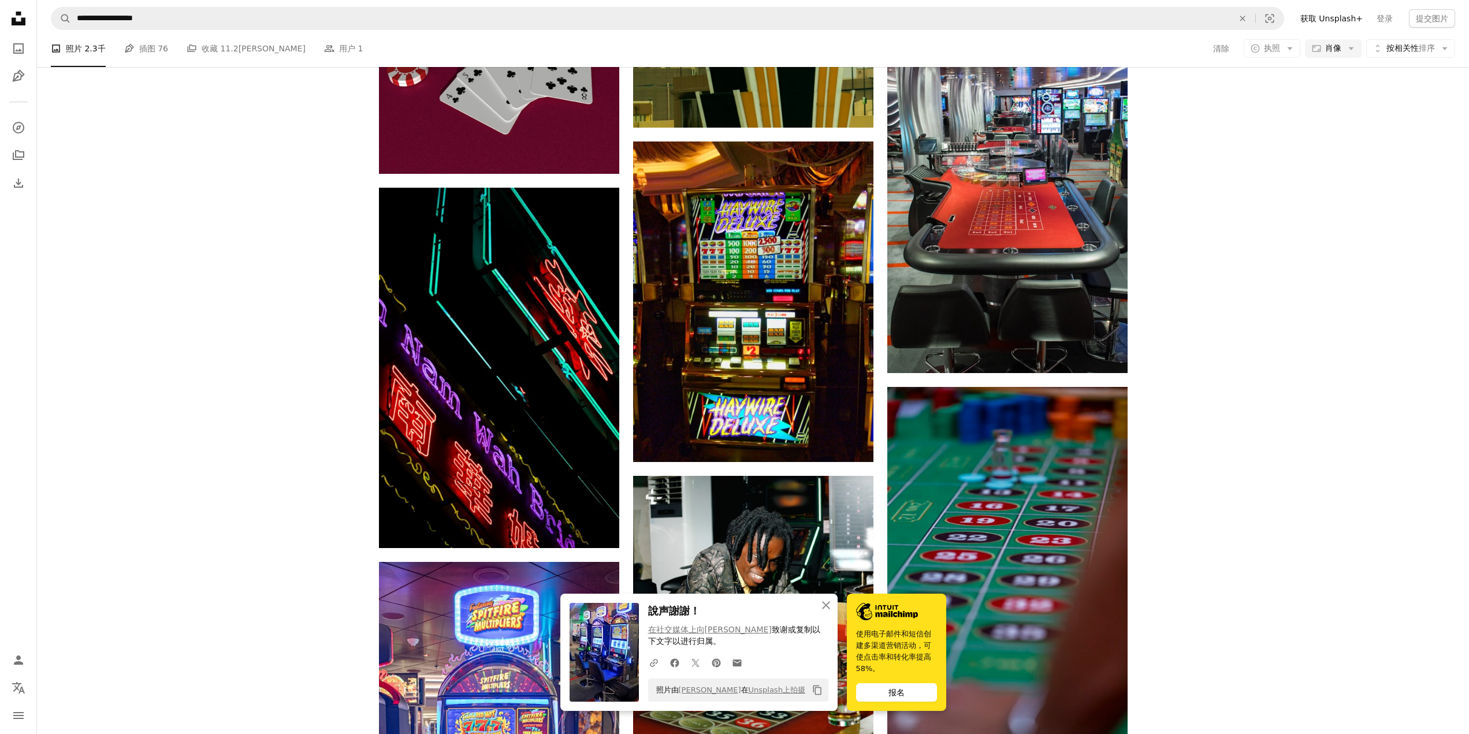
scroll to position [5941, 0]
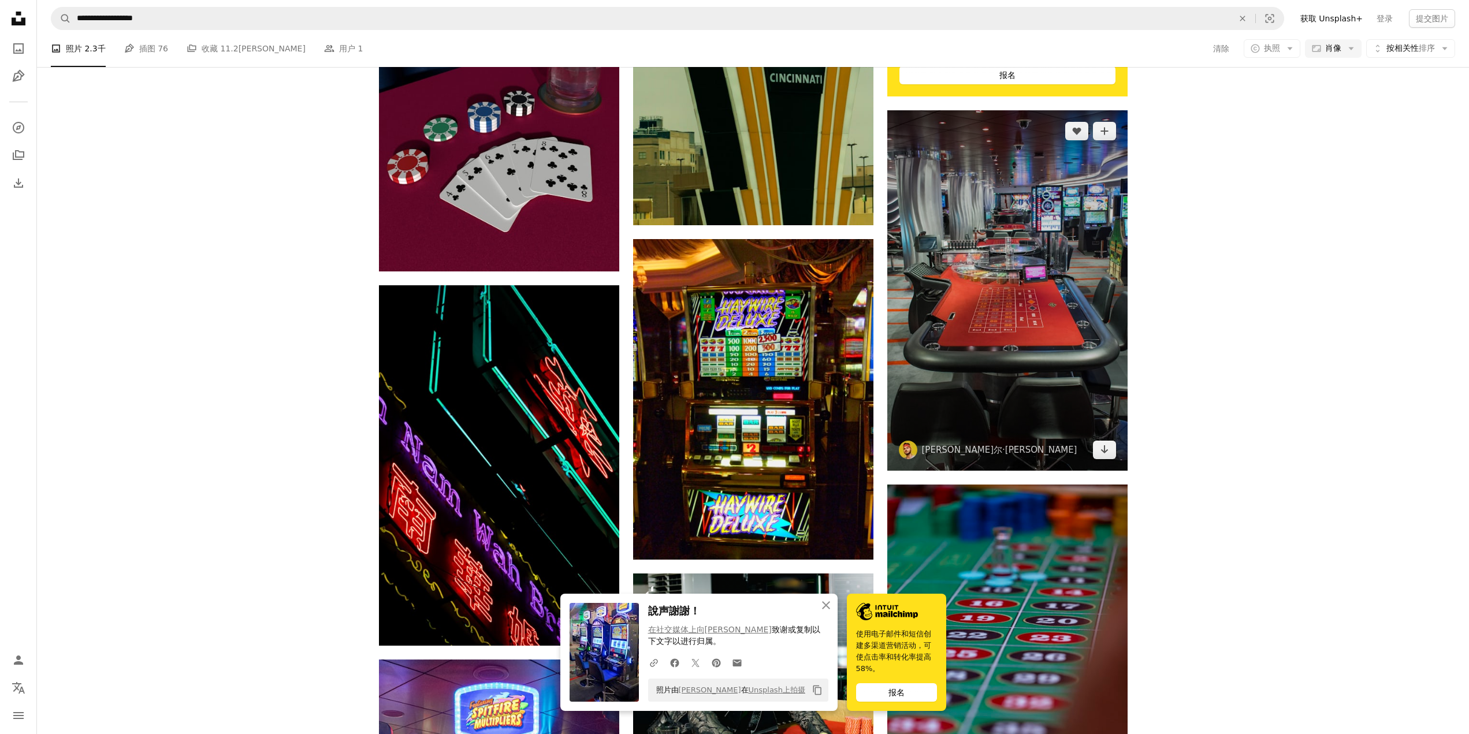
click at [1017, 287] on img at bounding box center [1007, 290] width 240 height 361
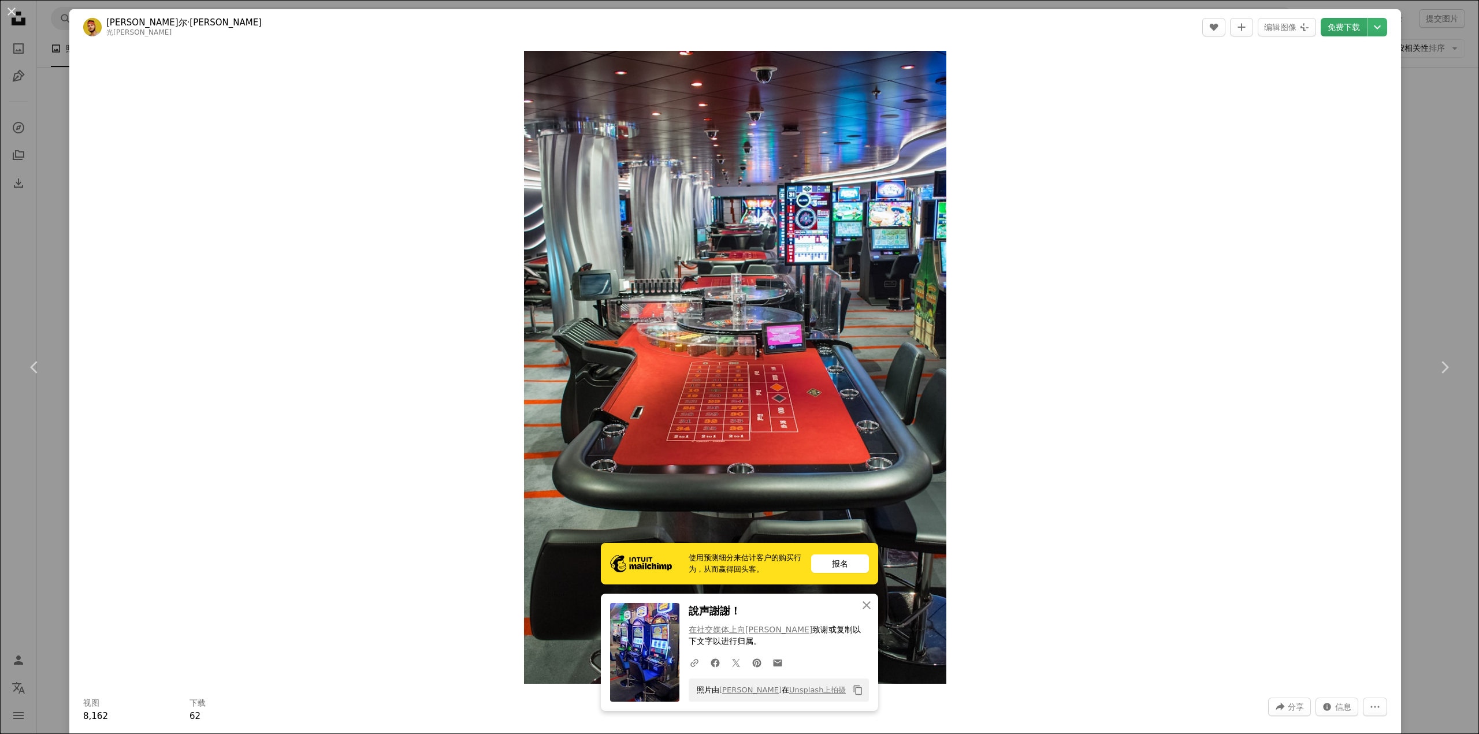
click at [1336, 30] on font "免费下载" at bounding box center [1344, 27] width 32 height 9
click at [1338, 28] on font "免费下载" at bounding box center [1344, 27] width 32 height 9
click at [12, 15] on button "An X shape" at bounding box center [12, 12] width 14 height 14
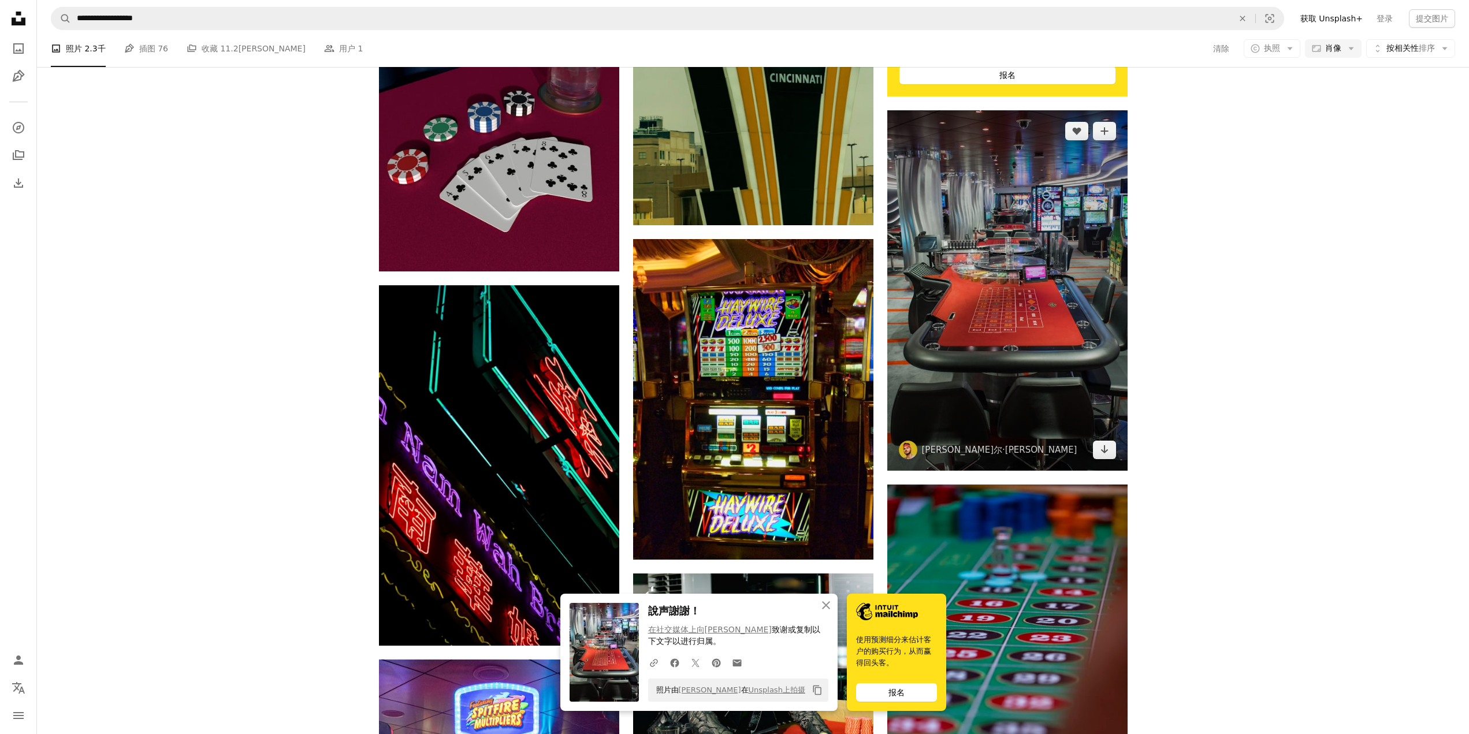
click at [1066, 289] on img at bounding box center [1007, 290] width 240 height 361
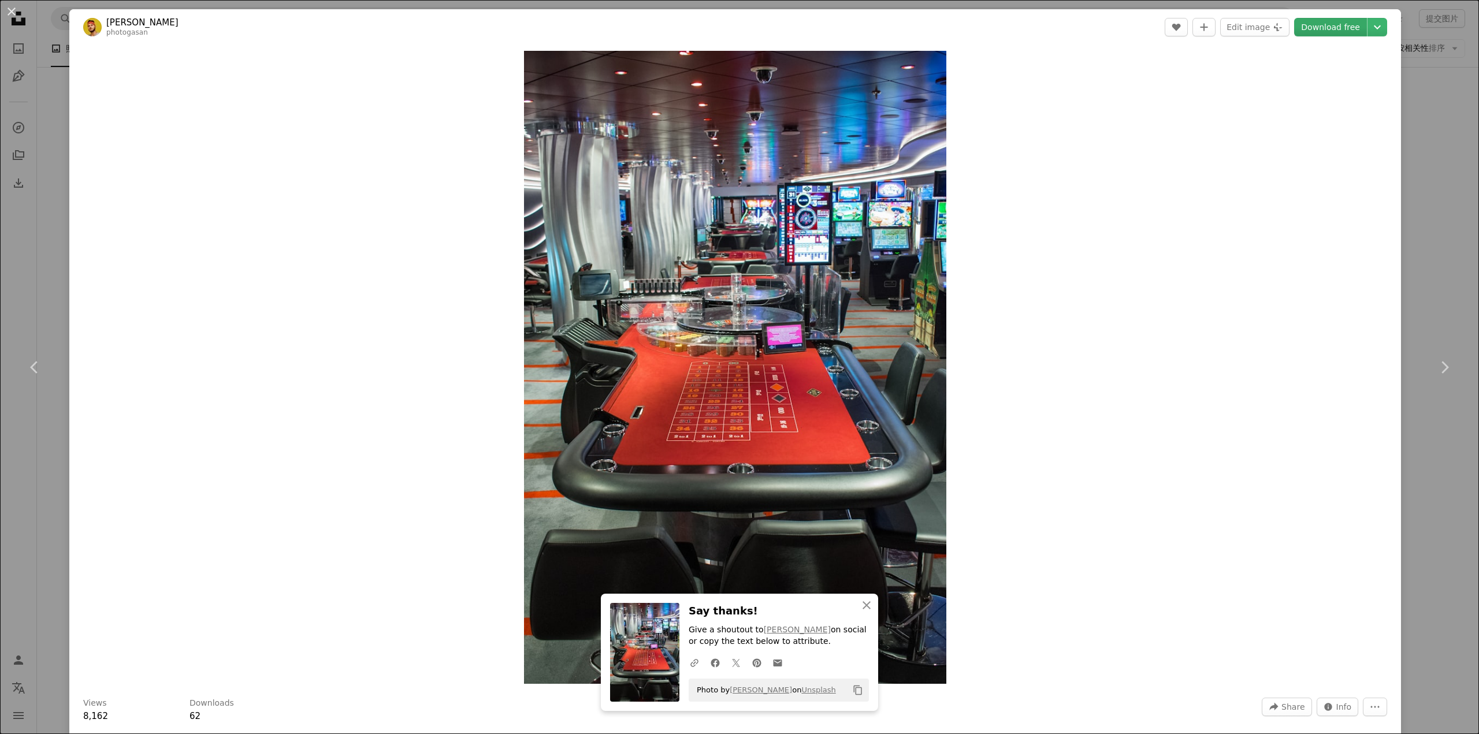
click at [1332, 29] on link "Download free" at bounding box center [1330, 27] width 73 height 18
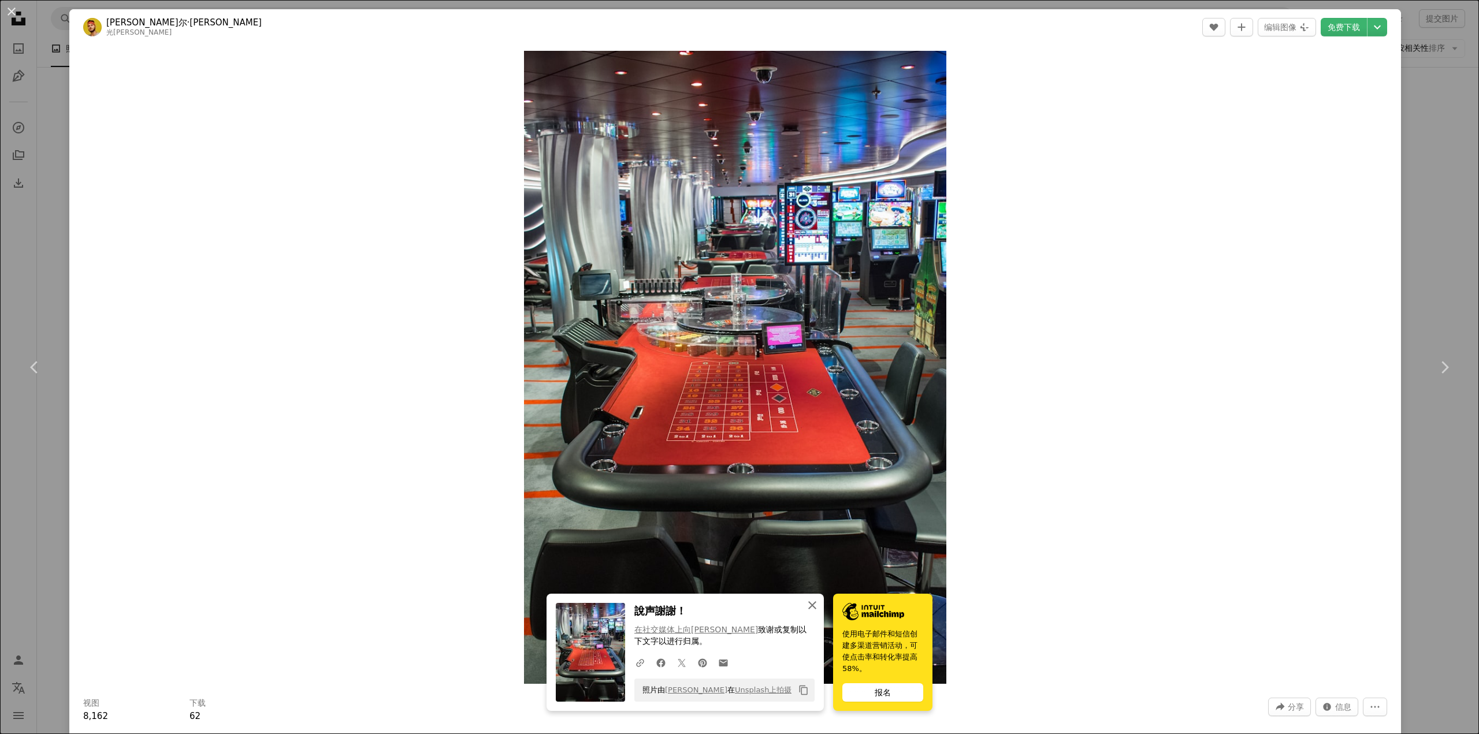
click at [812, 601] on icon "An X shape" at bounding box center [812, 606] width 14 height 14
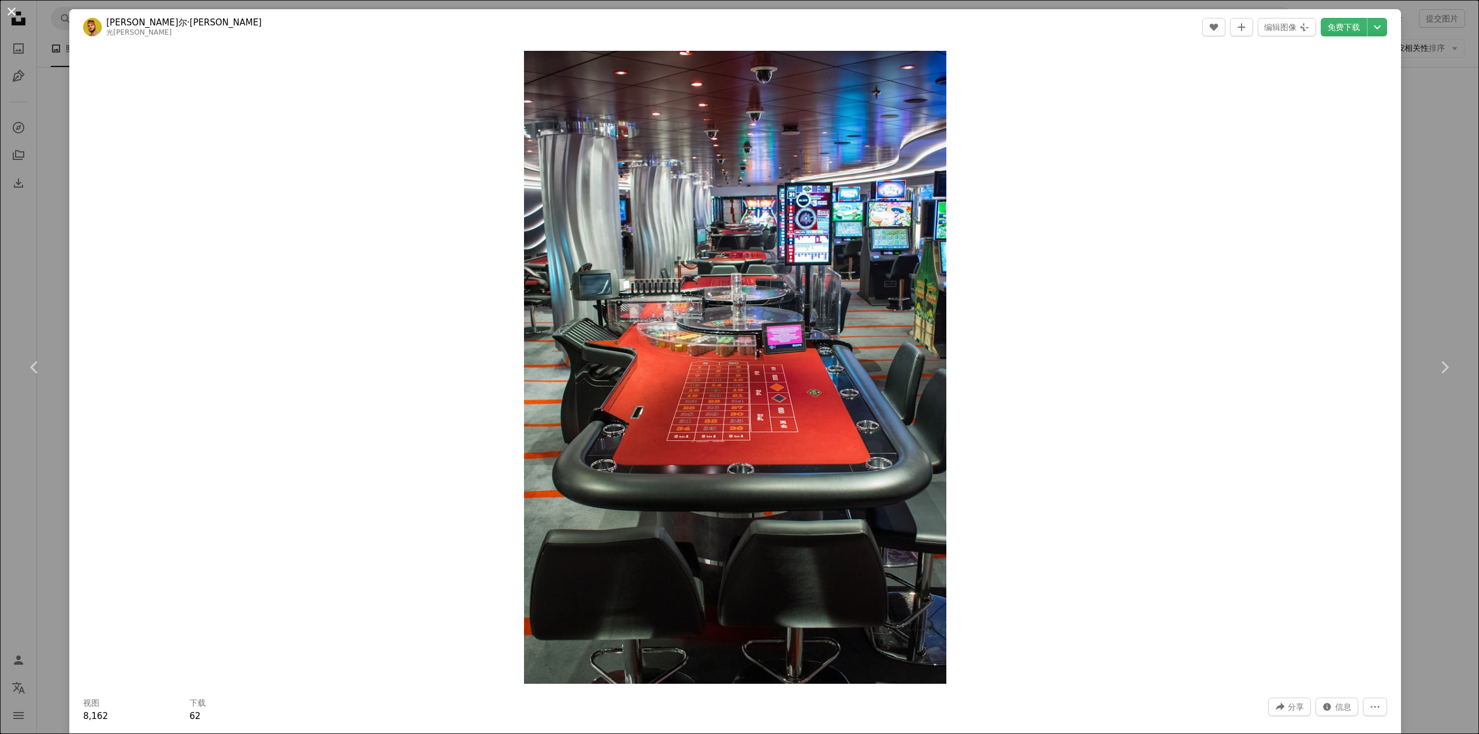
click at [10, 9] on button "An X shape" at bounding box center [12, 12] width 14 height 14
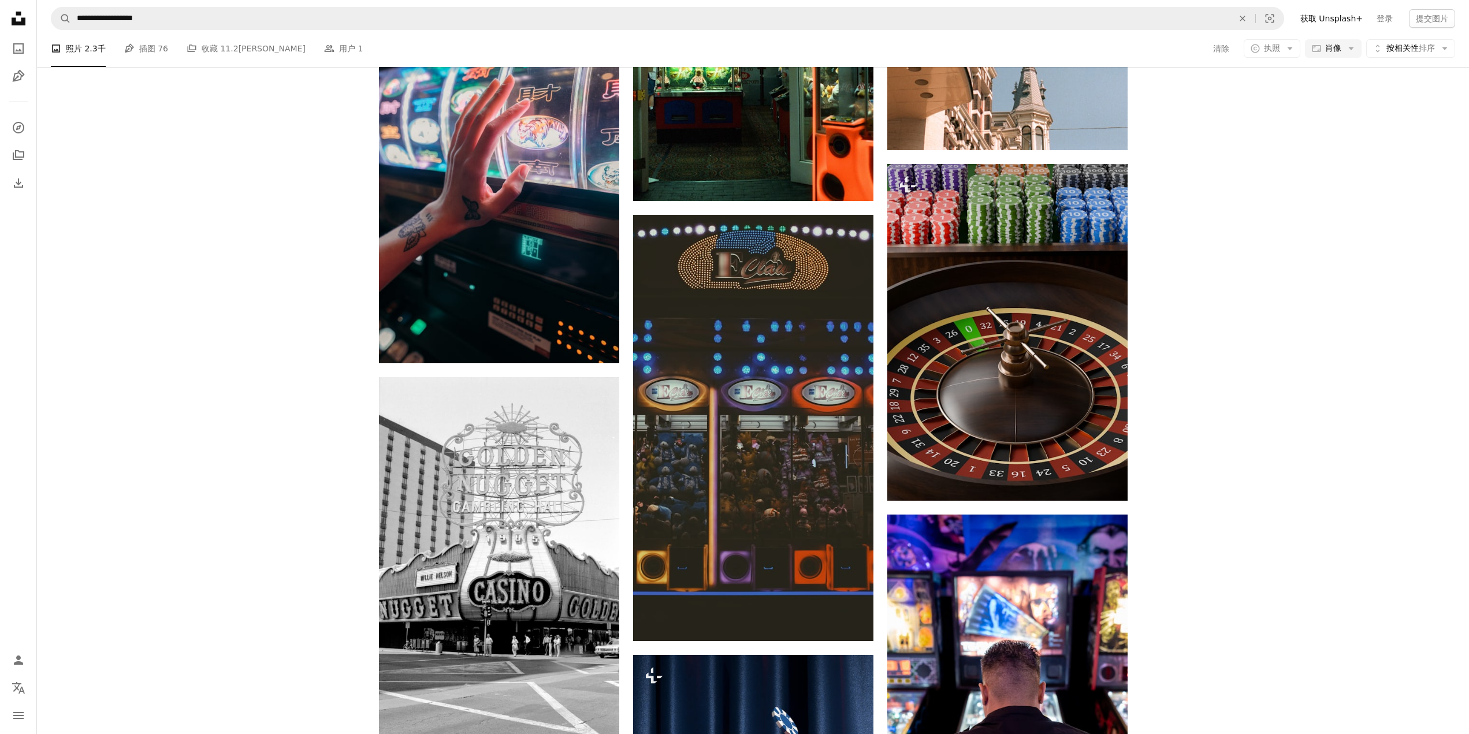
scroll to position [3669, 0]
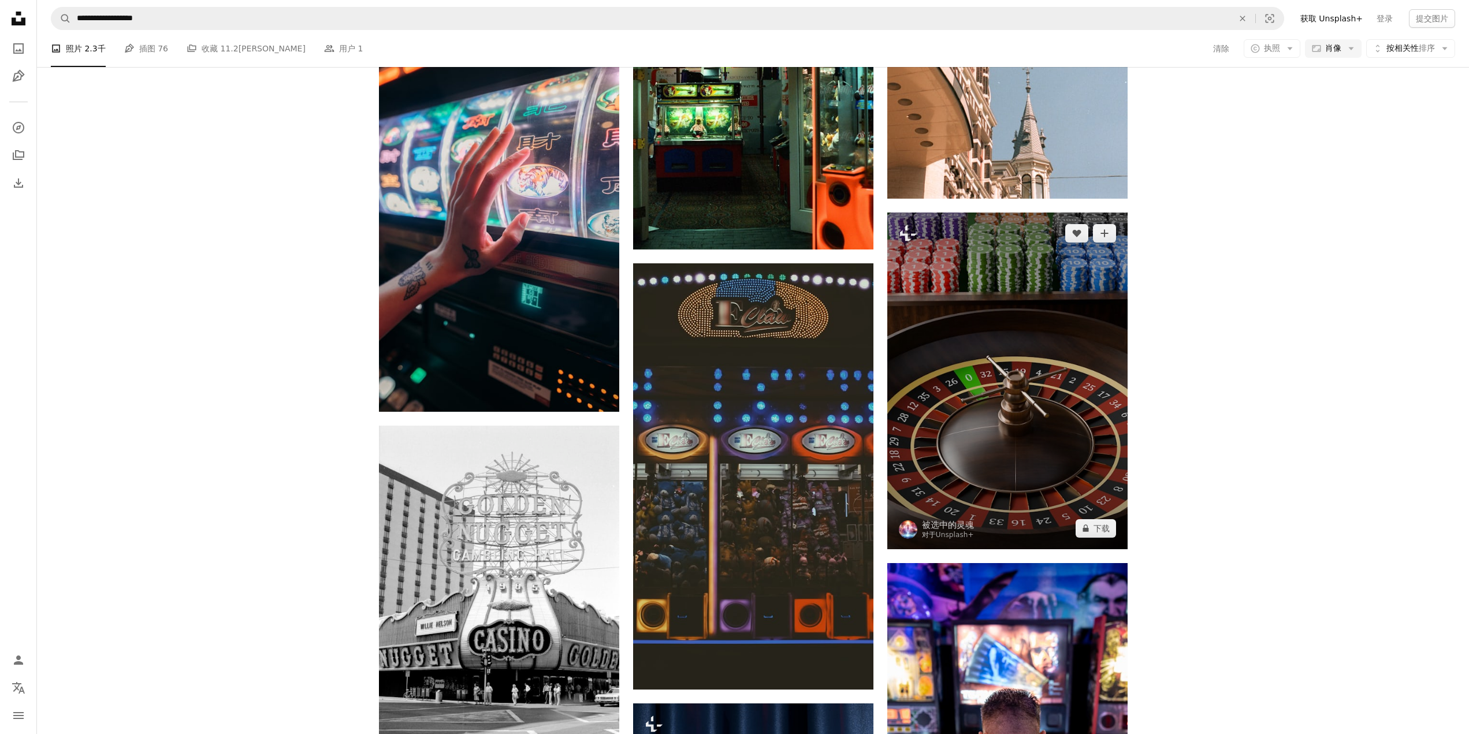
click at [1046, 431] on img at bounding box center [1007, 381] width 240 height 336
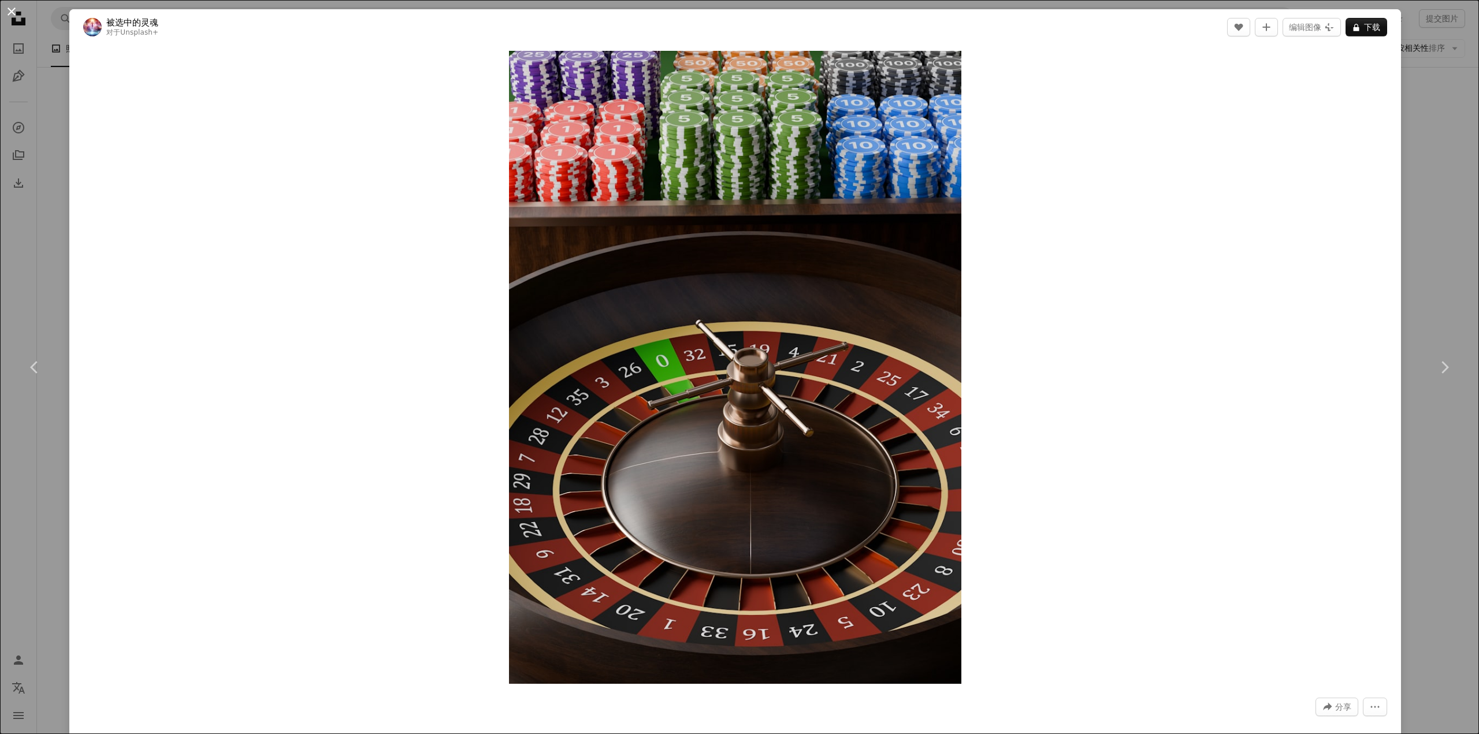
click at [10, 9] on button "An X shape" at bounding box center [12, 12] width 14 height 14
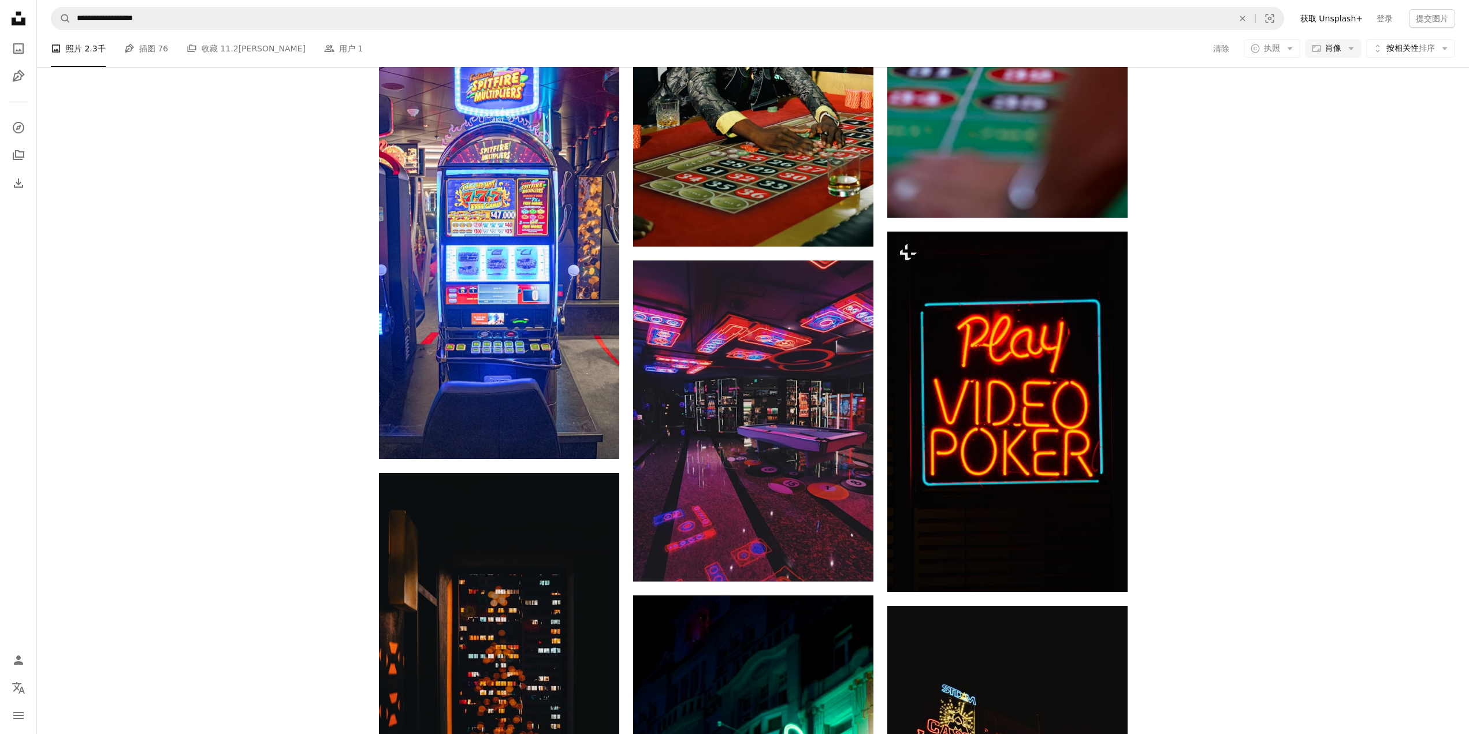
scroll to position [6562, 0]
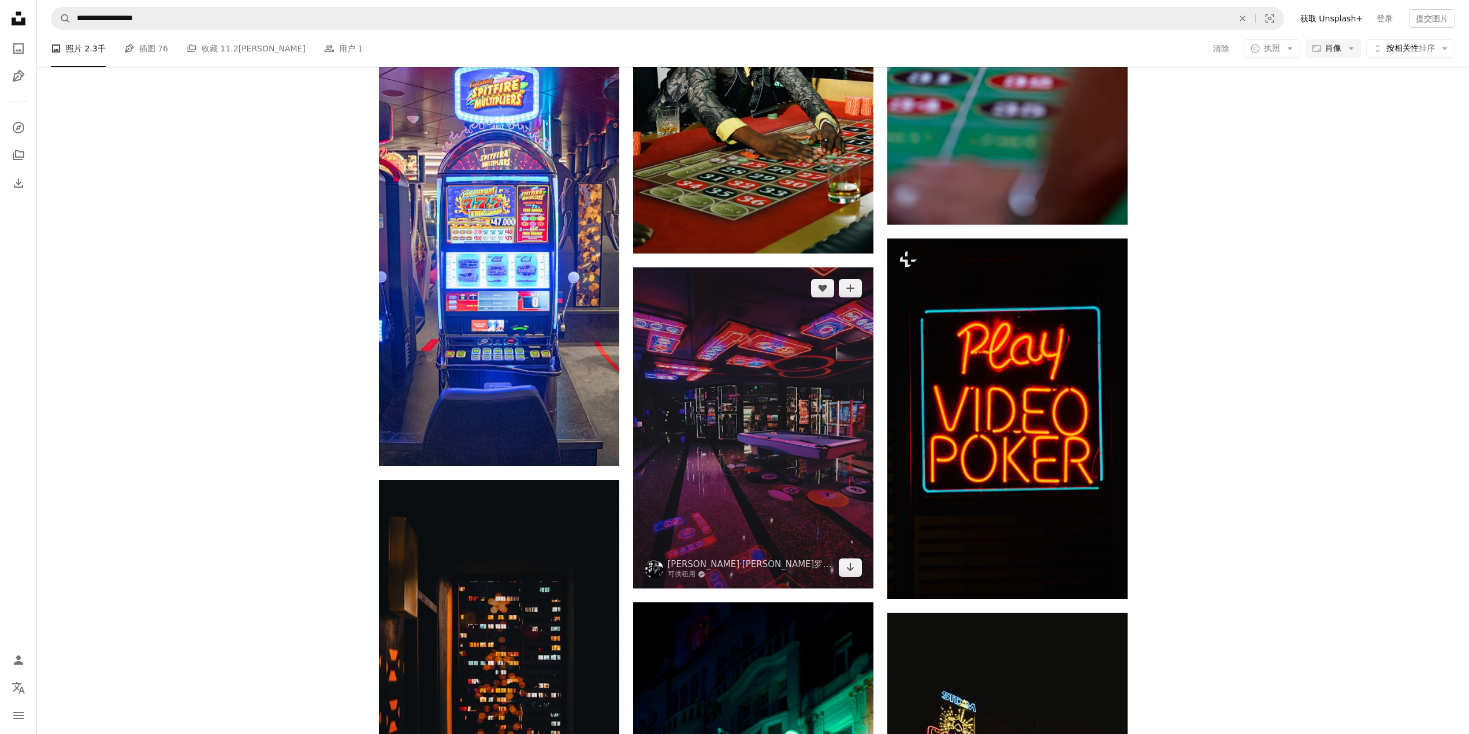
click at [797, 439] on img at bounding box center [753, 428] width 240 height 321
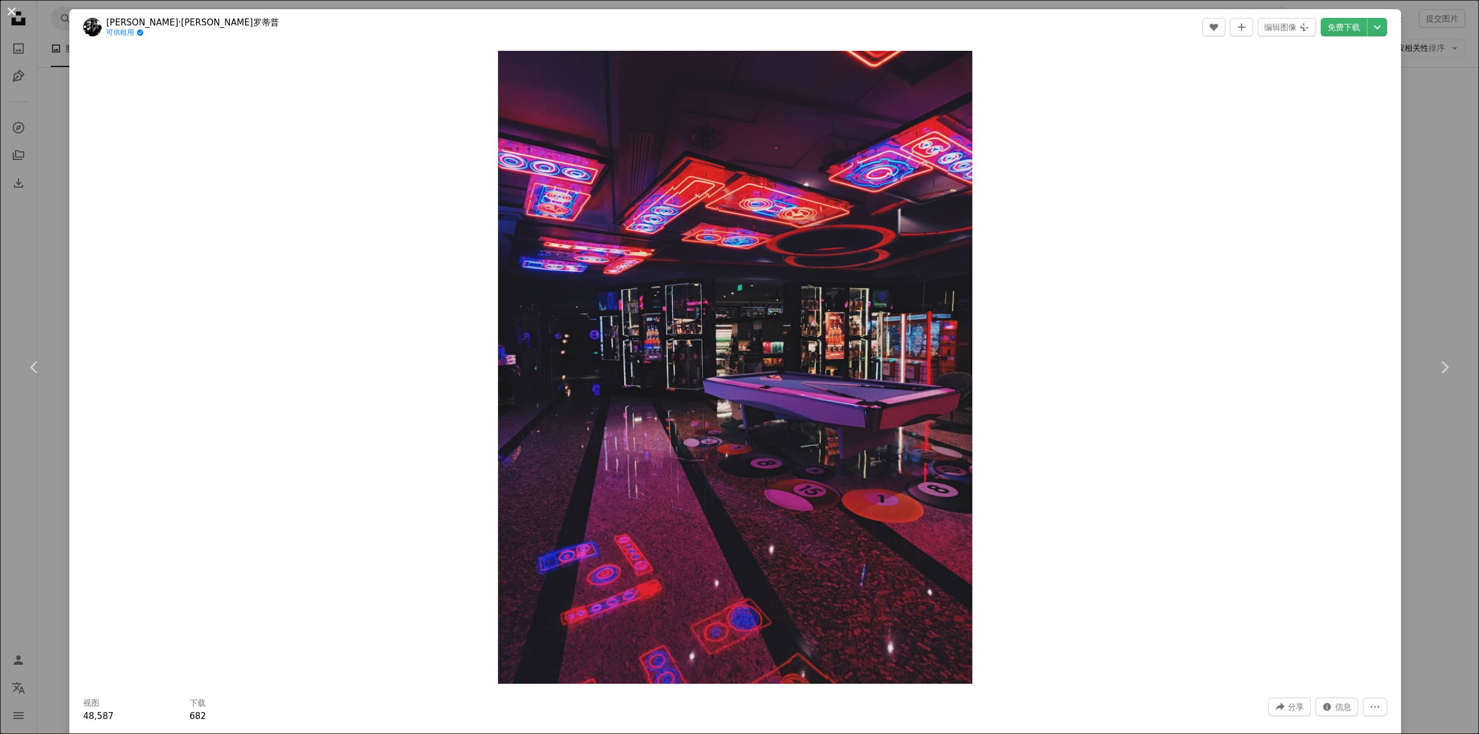
click at [17, 16] on button "An X shape" at bounding box center [12, 12] width 14 height 14
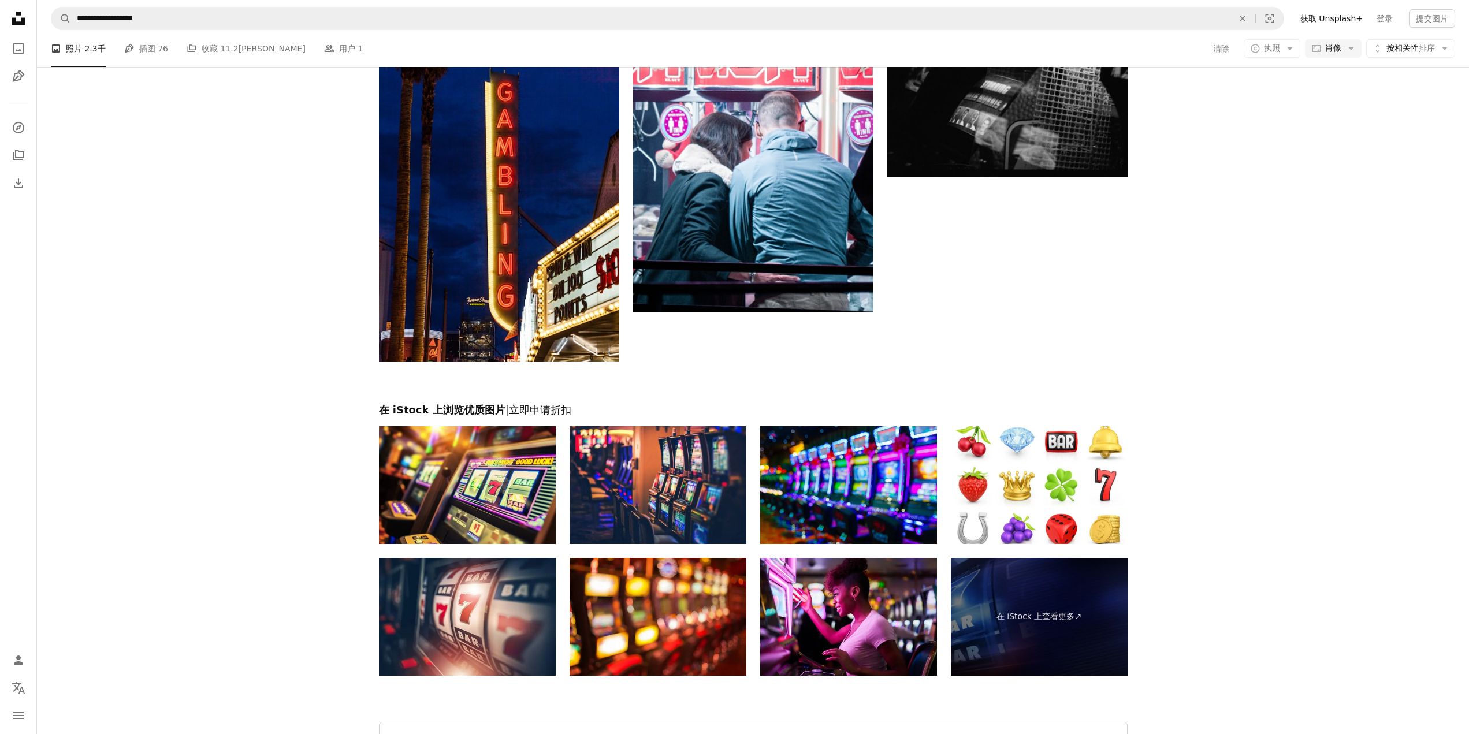
scroll to position [7795, 0]
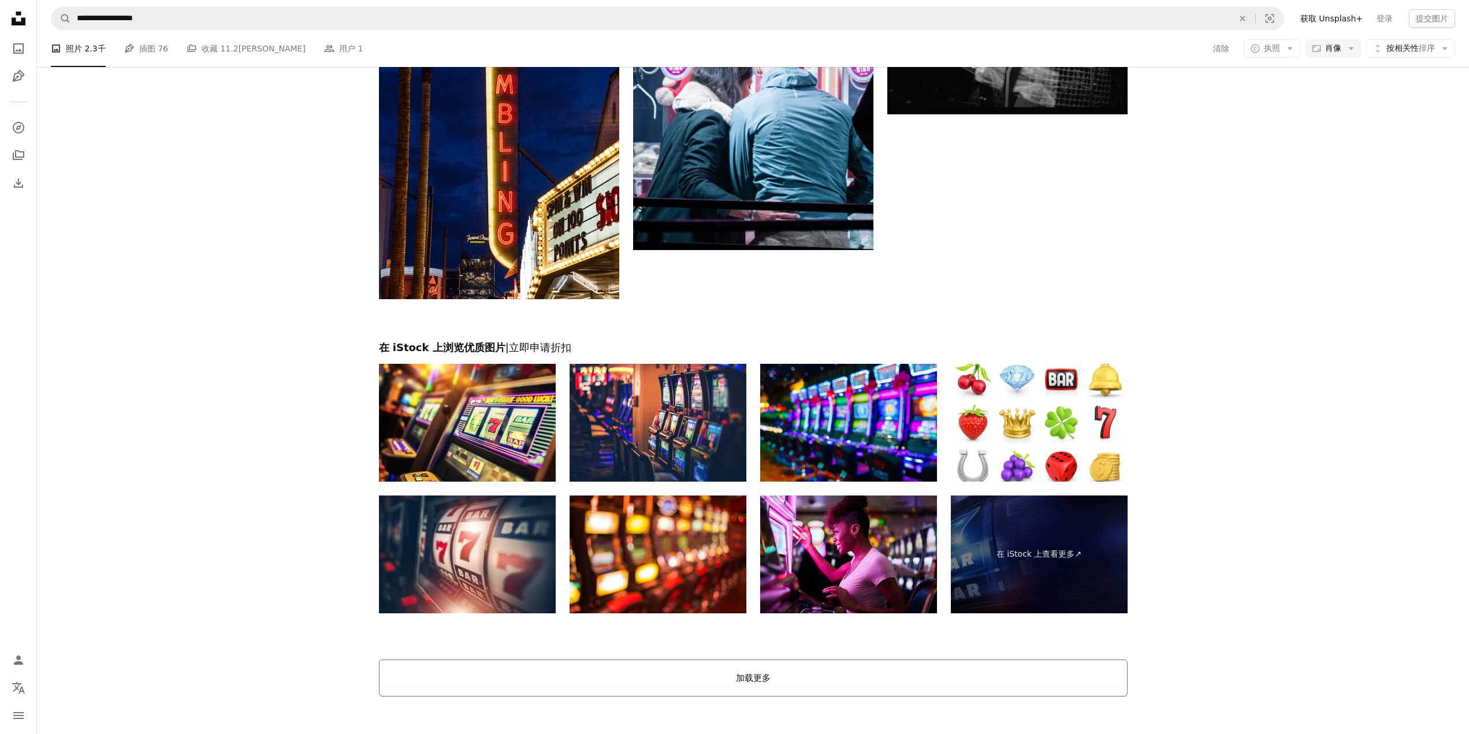
click at [760, 683] on button "加载更多" at bounding box center [753, 678] width 749 height 37
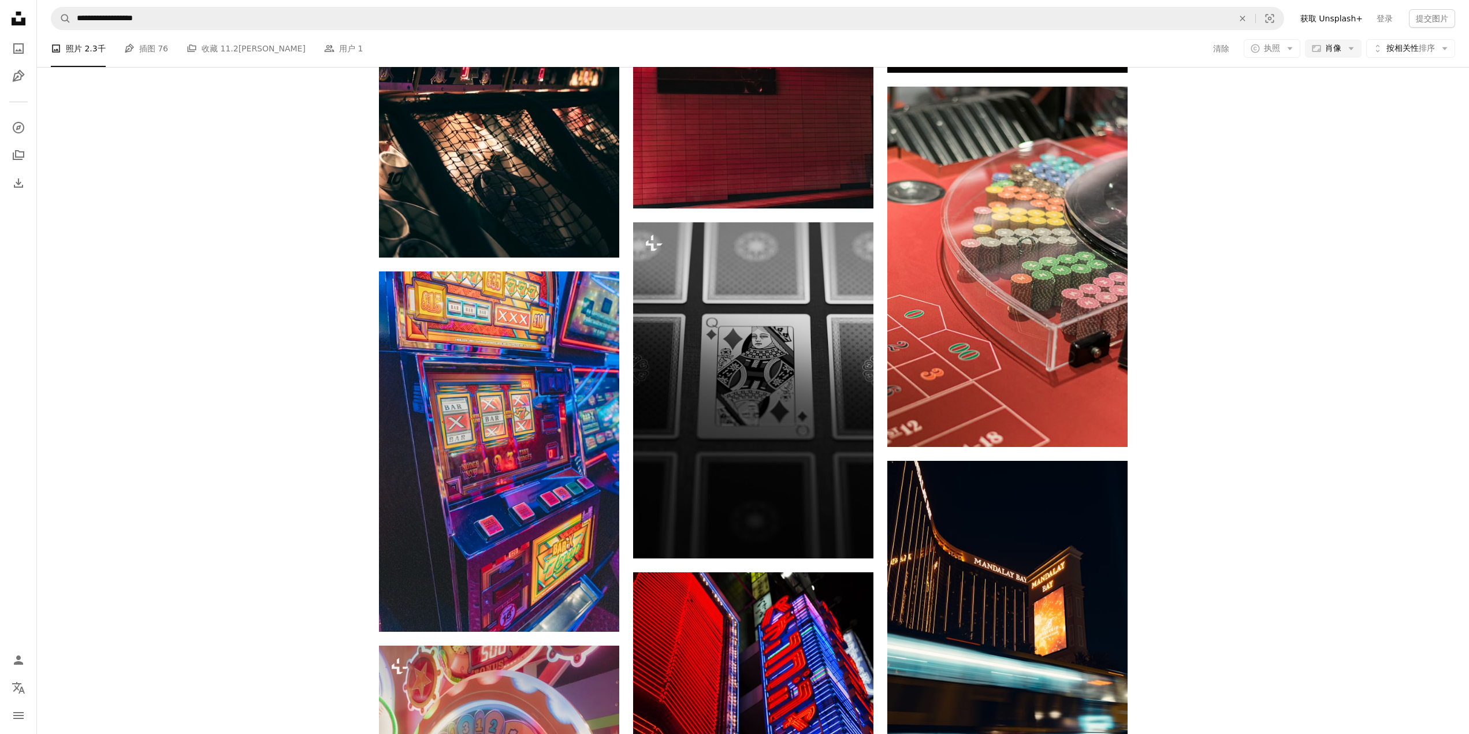
scroll to position [8304, 0]
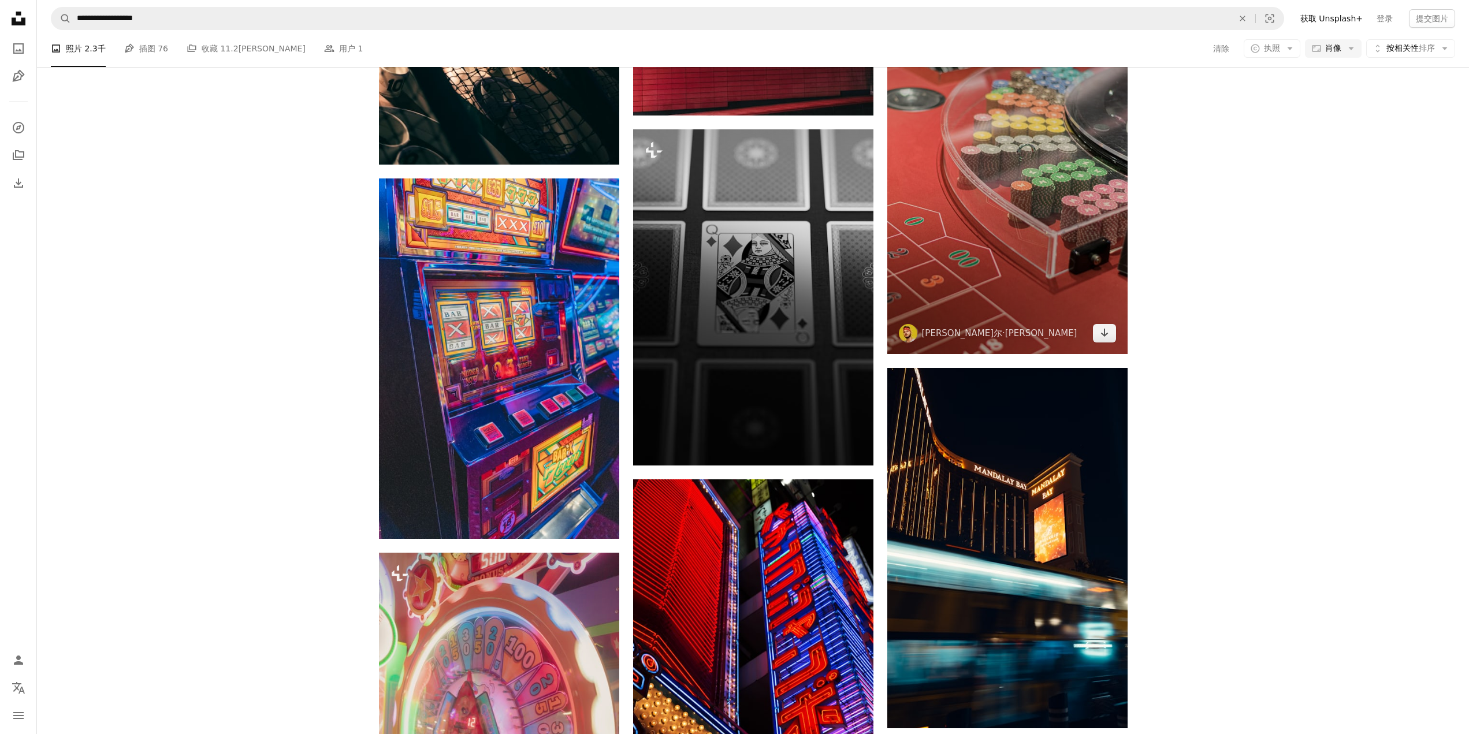
click at [988, 185] on img at bounding box center [1007, 174] width 240 height 361
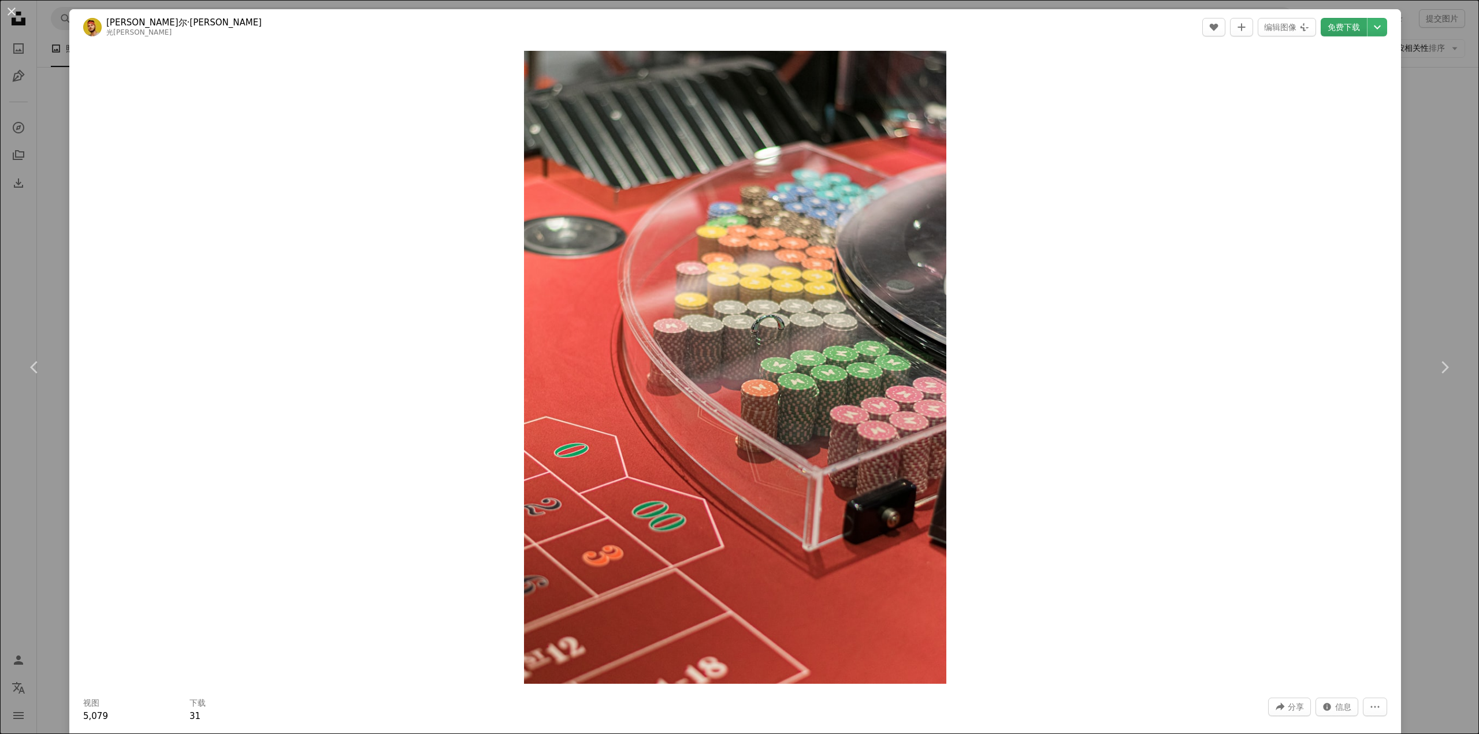
click at [1339, 31] on font "免费下载" at bounding box center [1344, 27] width 32 height 9
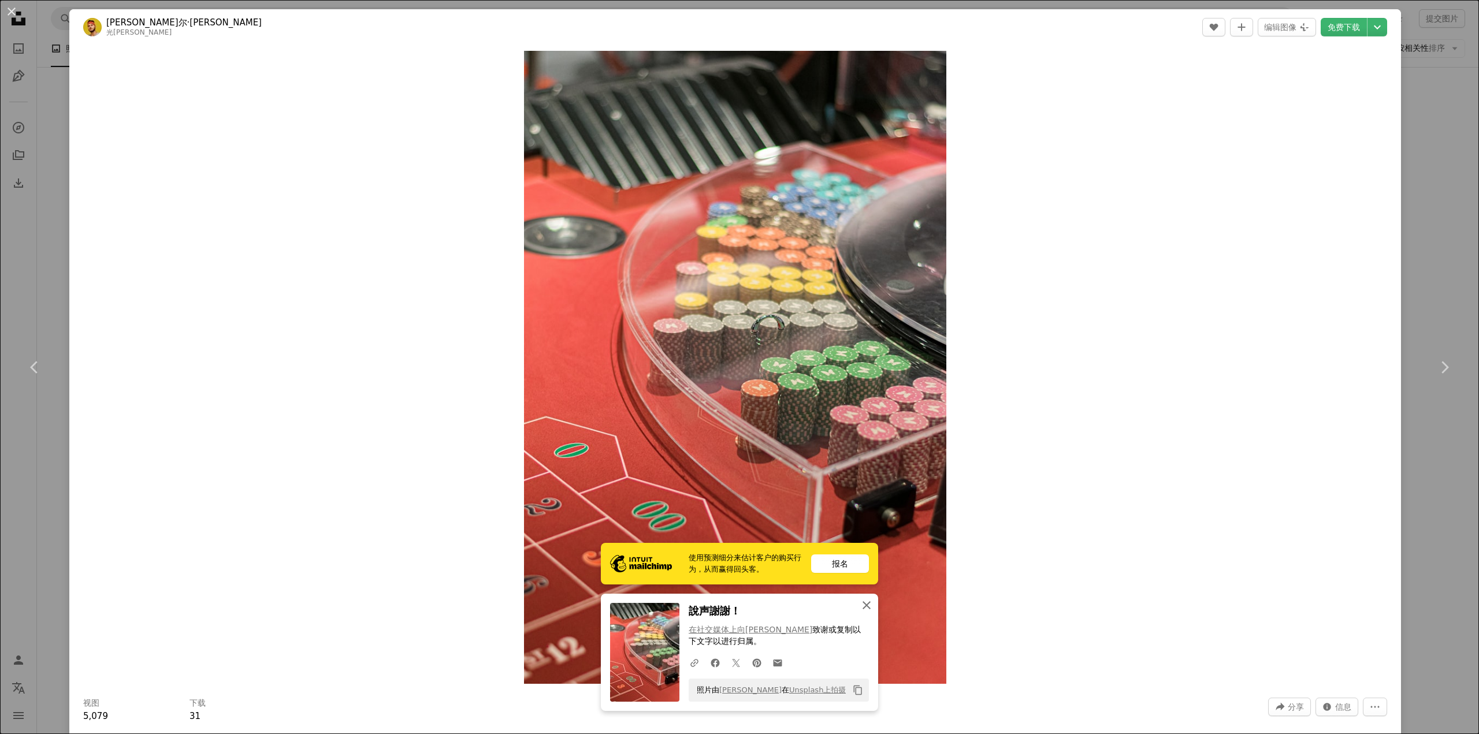
click at [864, 607] on icon "An X shape" at bounding box center [867, 606] width 14 height 14
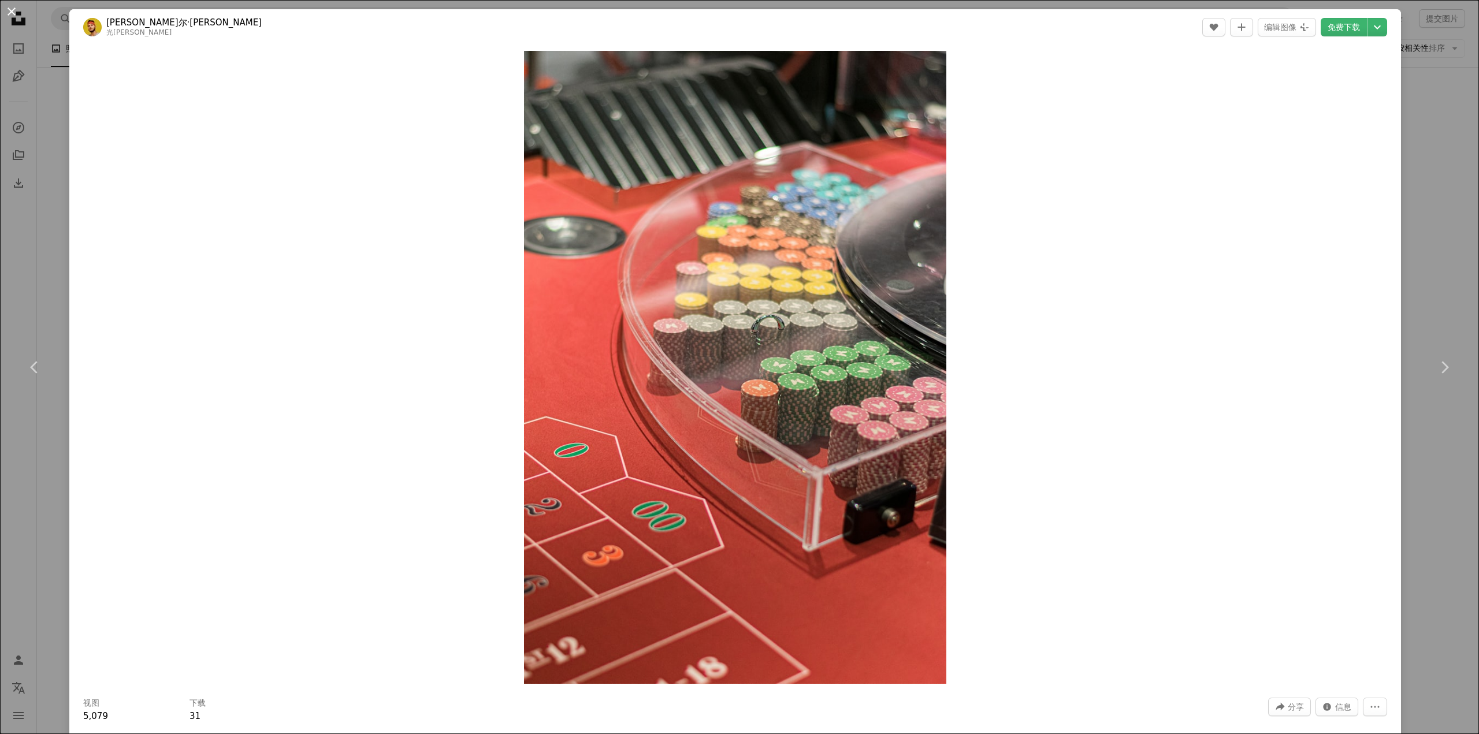
click at [16, 8] on button "An X shape" at bounding box center [12, 12] width 14 height 14
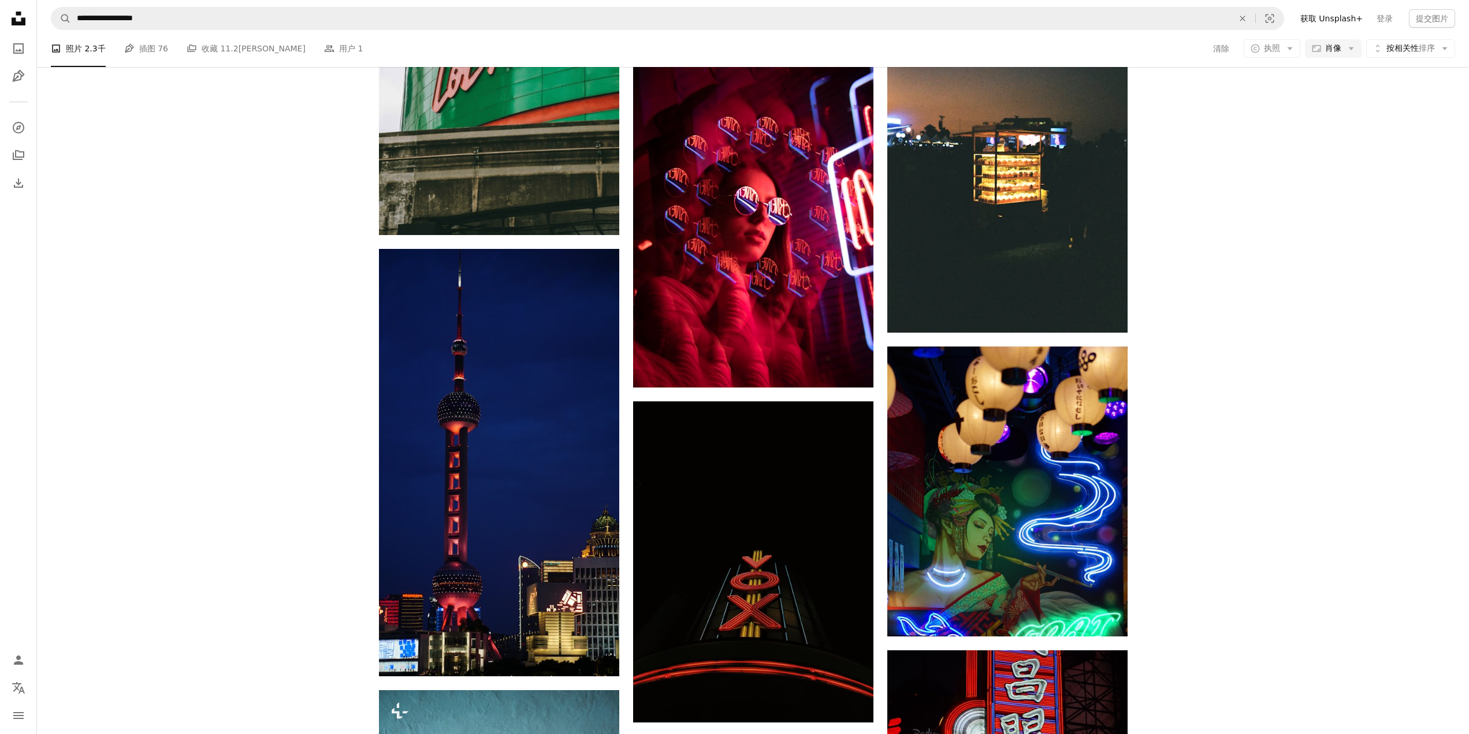
scroll to position [49694, 0]
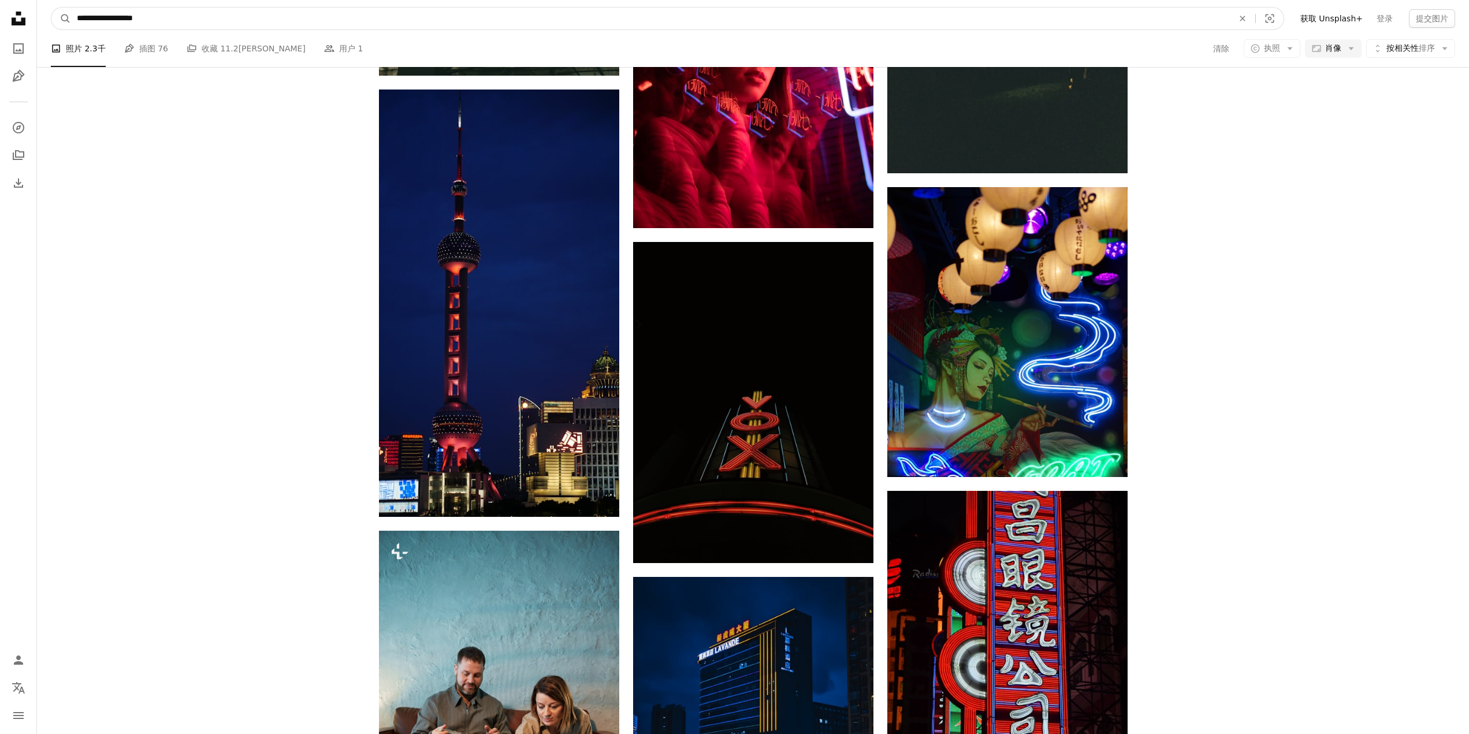
click at [393, 24] on input "**********" at bounding box center [650, 19] width 1159 height 22
click at [392, 24] on input "**********" at bounding box center [650, 19] width 1159 height 22
paste input "在全站范围内查找视觉效果"
type input "******"
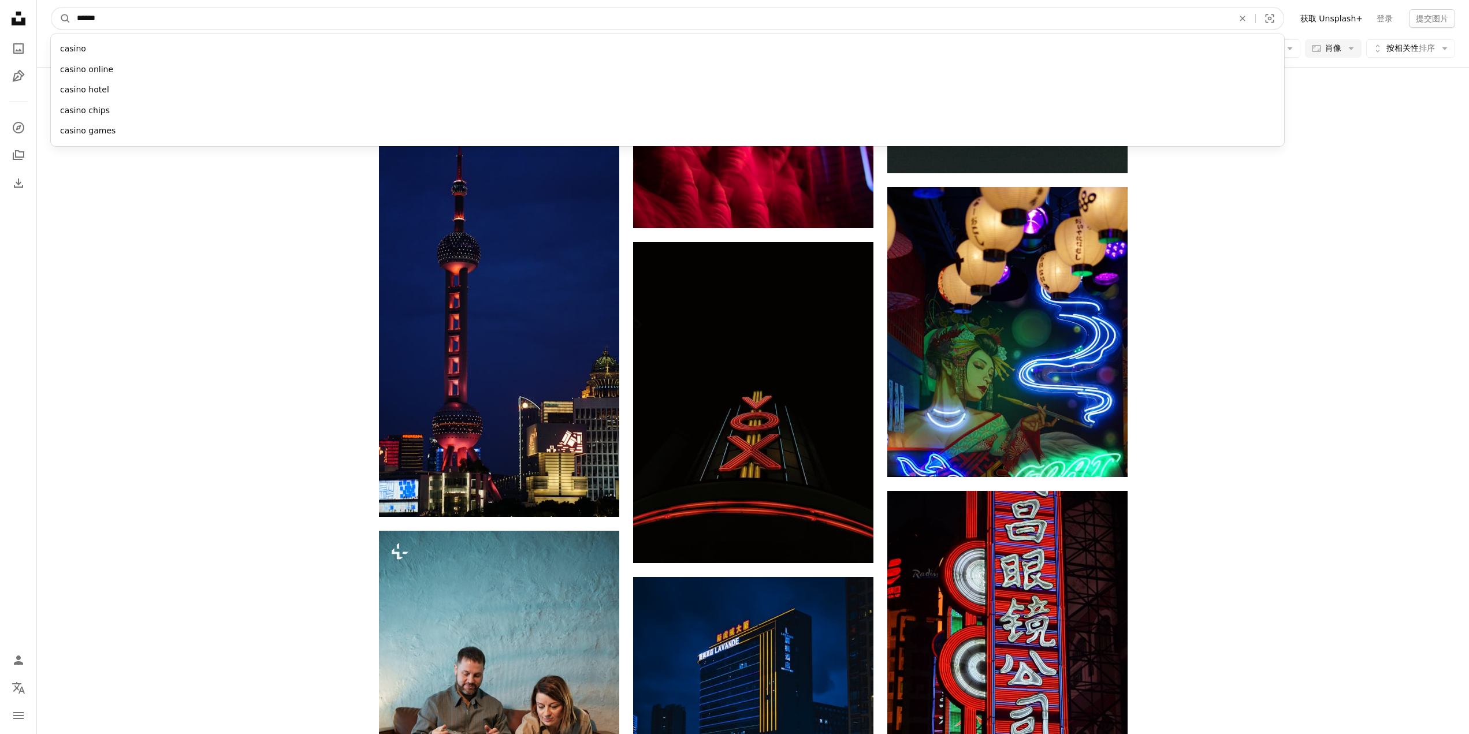
click button "A magnifying glass" at bounding box center [61, 19] width 20 height 22
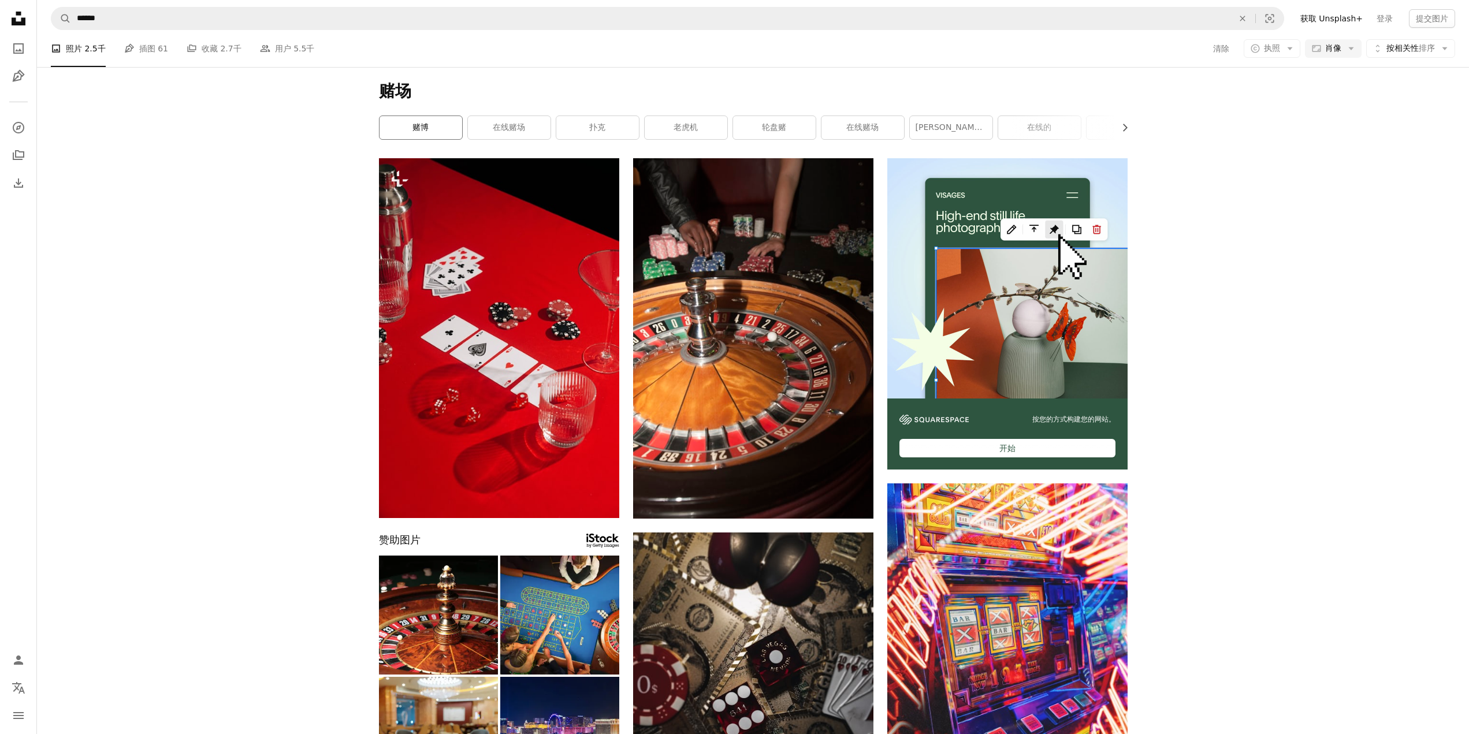
click at [413, 122] on font "赌博" at bounding box center [421, 126] width 16 height 9
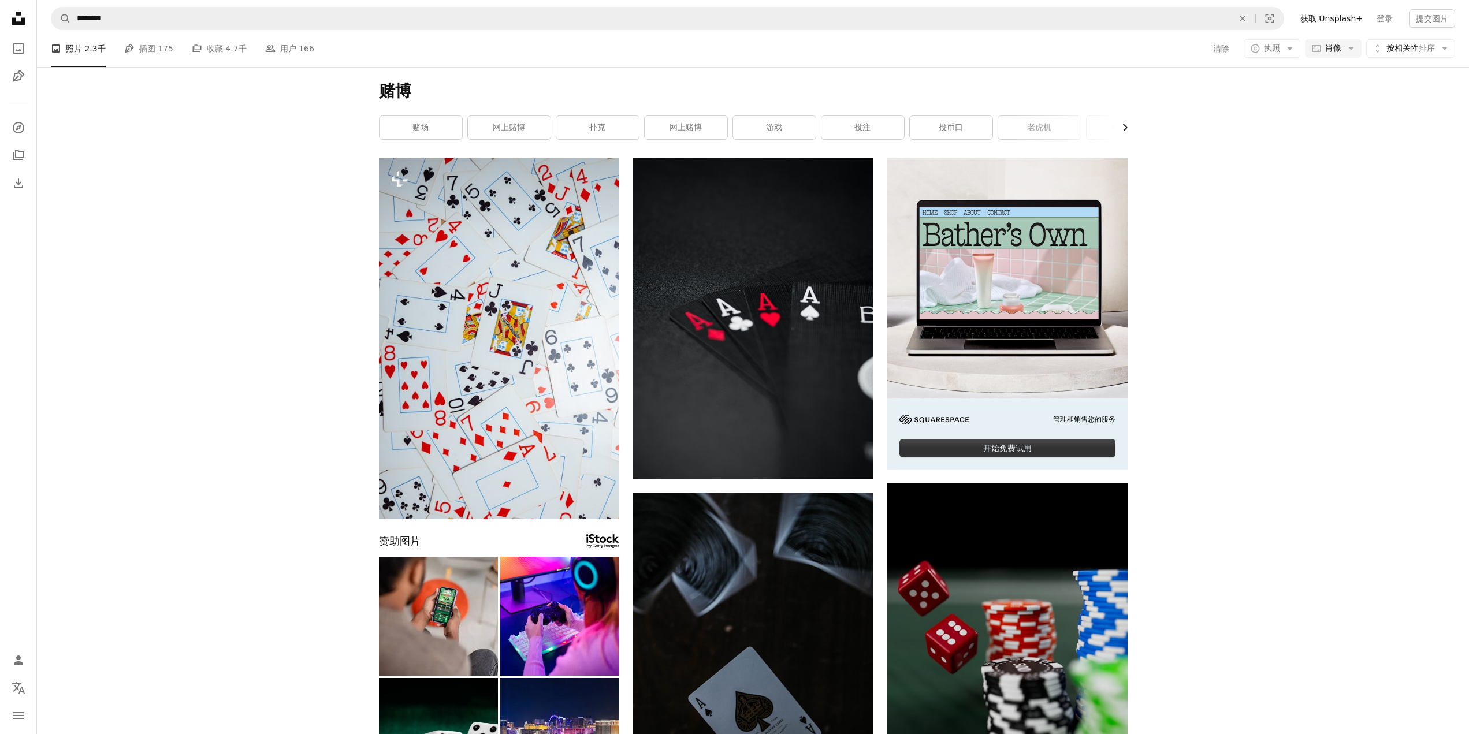
click at [1129, 127] on icon "Chevron right" at bounding box center [1125, 128] width 12 height 12
click at [1128, 127] on icon "Chevron right" at bounding box center [1125, 128] width 12 height 12
click at [1128, 127] on div "赌博 Chevron left 赌场 网上赌博 扑克 网上赌博 游戏 投注 投币口 老虎机 体育博彩 骰子 彩票 赌博成瘾" at bounding box center [753, 112] width 777 height 91
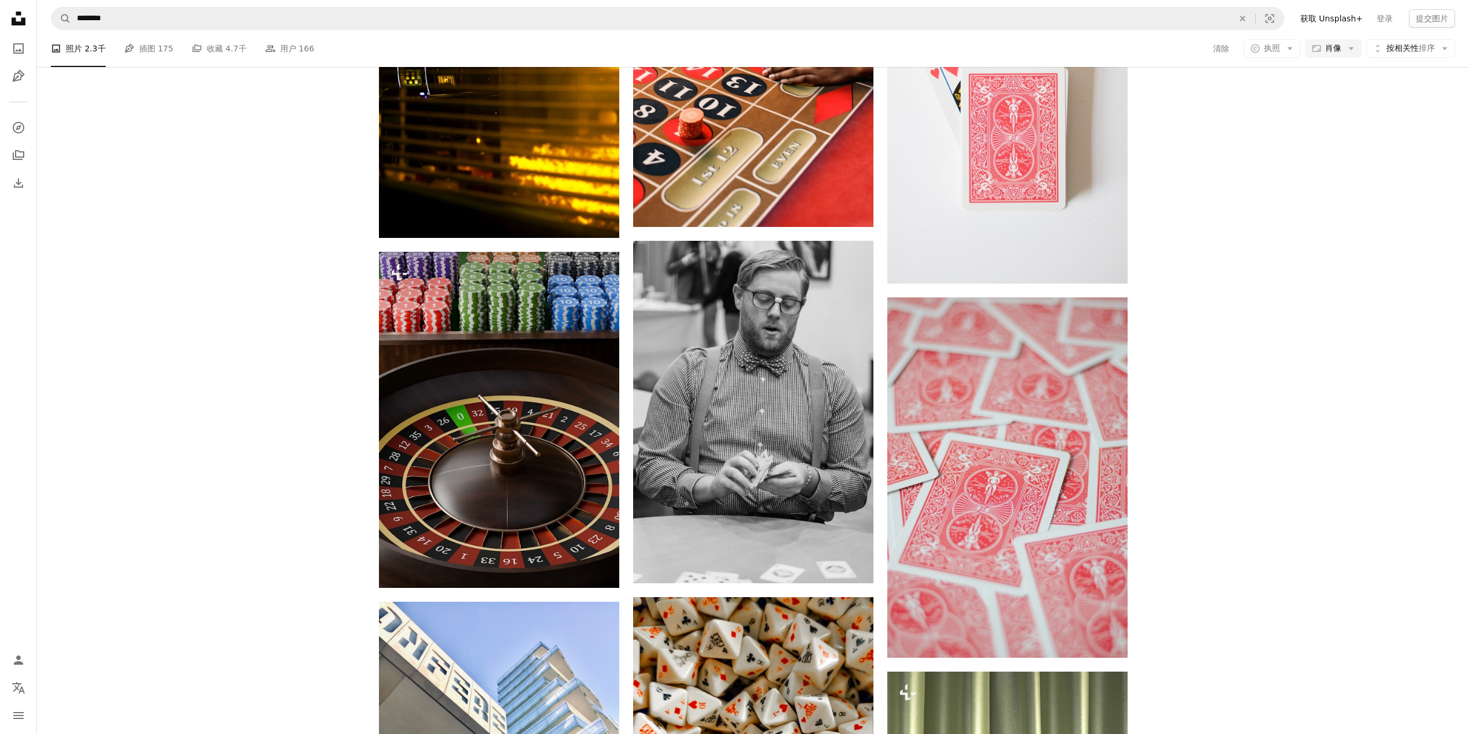
scroll to position [8351, 0]
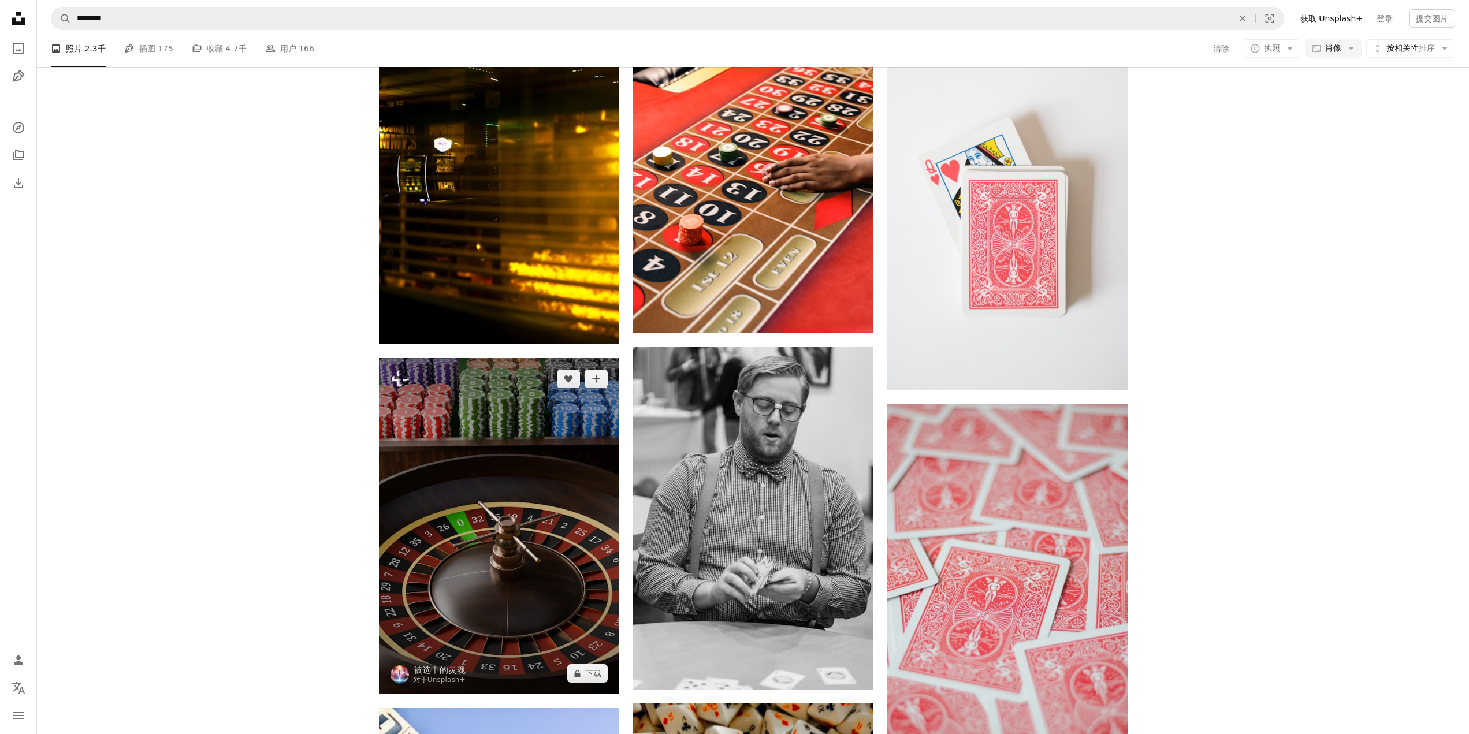
click at [575, 521] on img at bounding box center [499, 526] width 240 height 336
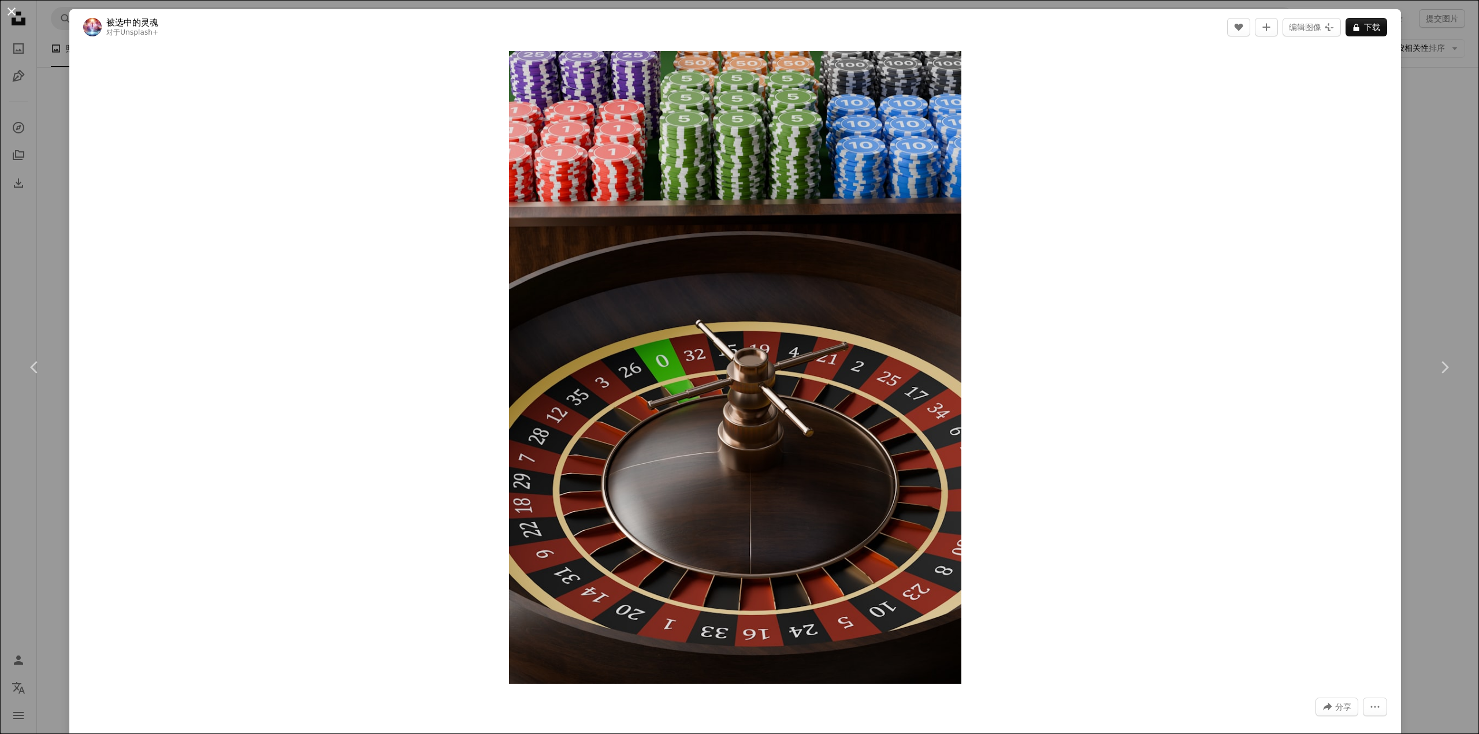
click at [14, 11] on button "An X shape" at bounding box center [12, 12] width 14 height 14
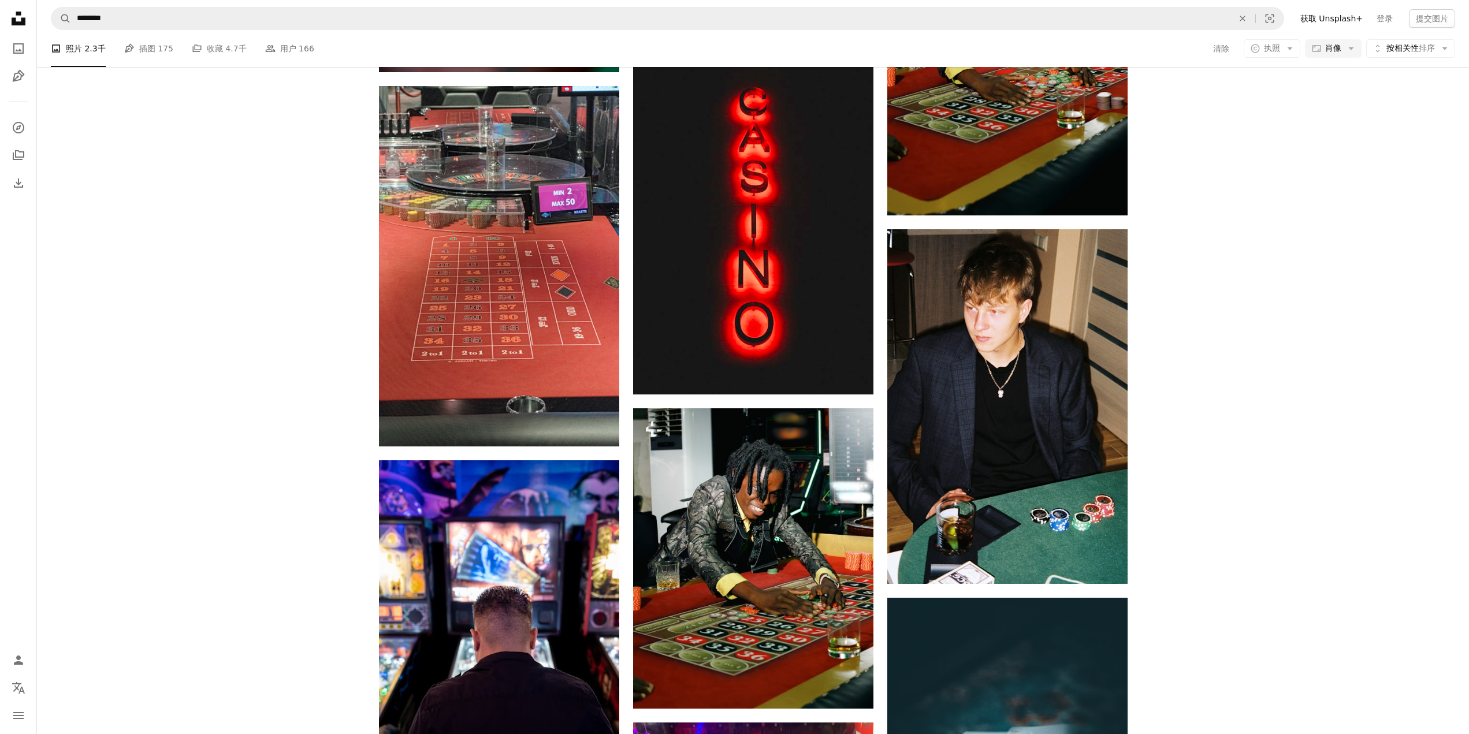
scroll to position [15096, 0]
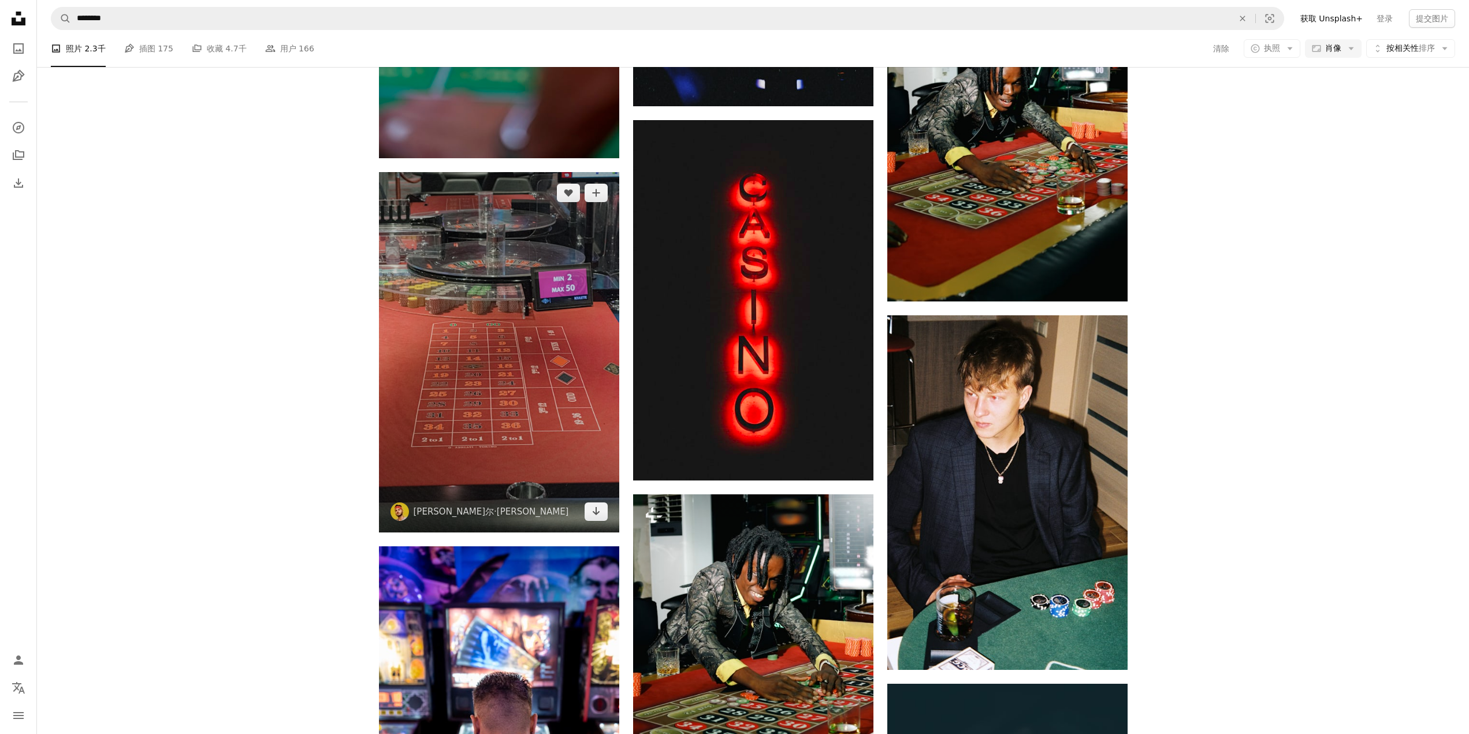
click at [543, 353] on img at bounding box center [499, 352] width 240 height 361
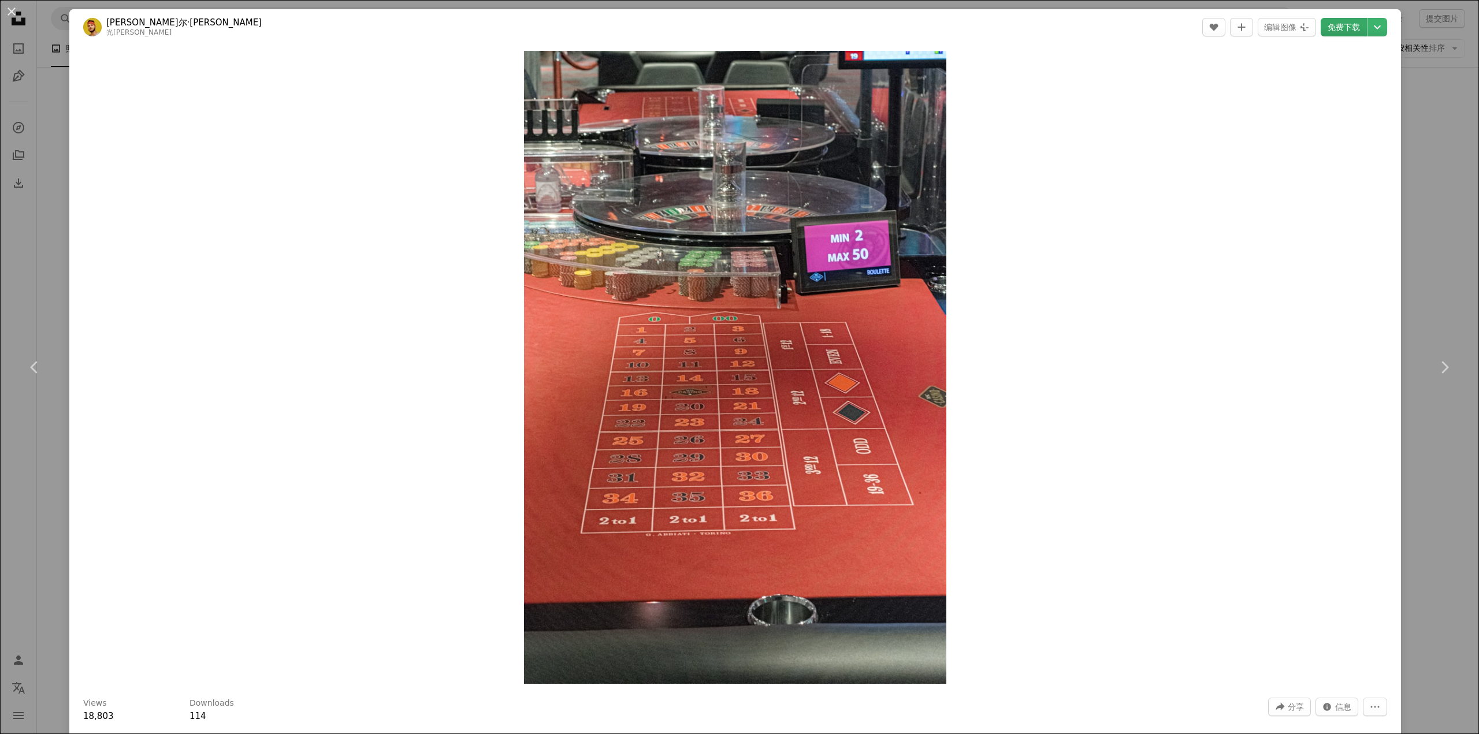
click at [1338, 24] on font "免费下载" at bounding box center [1344, 27] width 32 height 9
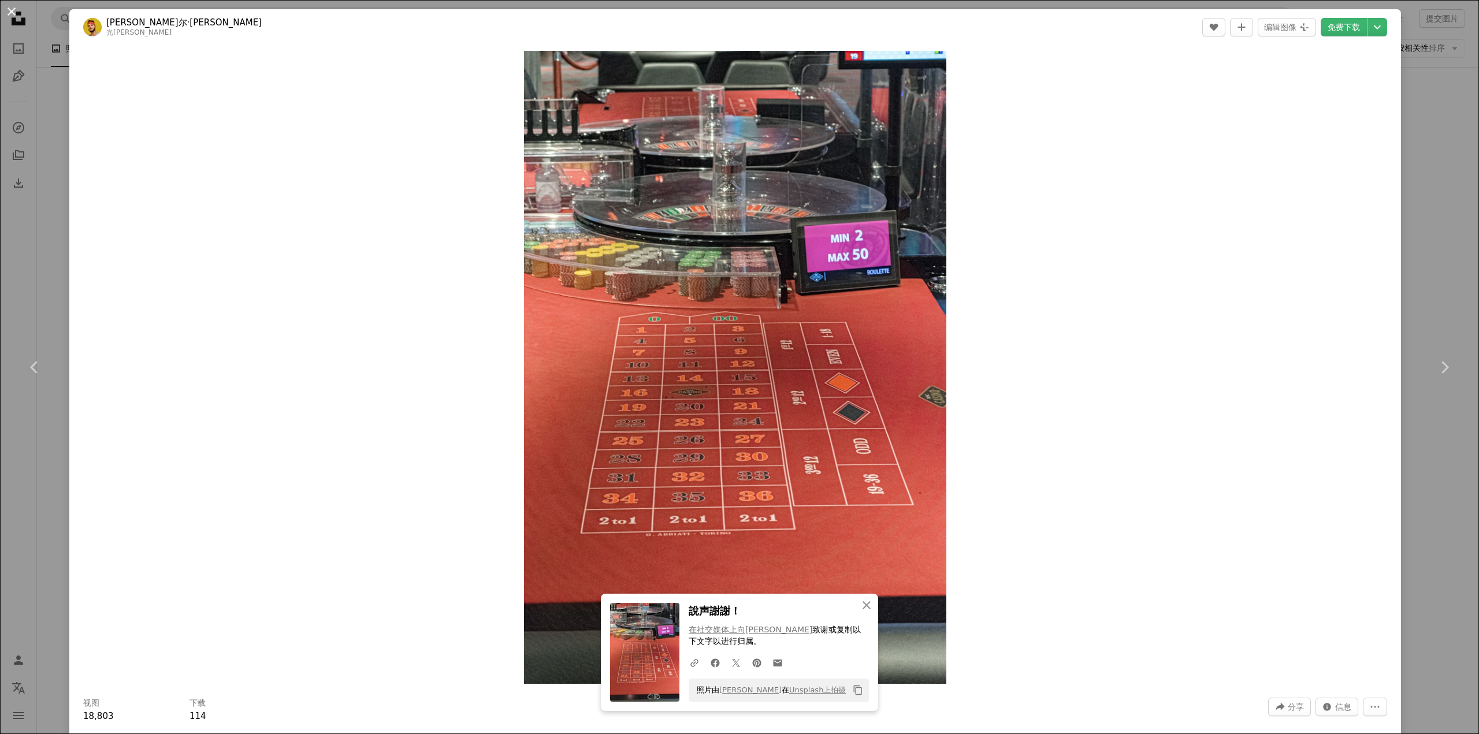
click at [17, 14] on button "An X shape" at bounding box center [12, 12] width 14 height 14
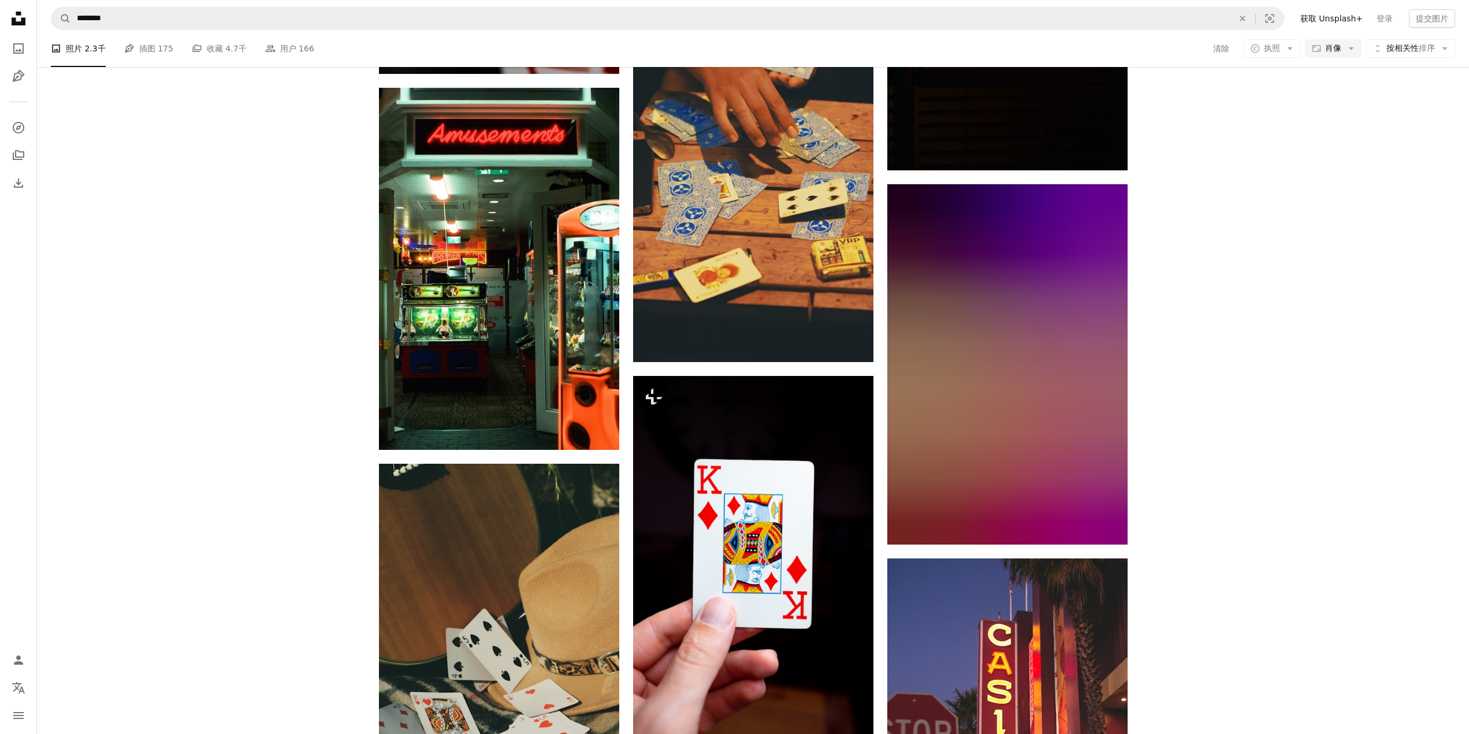
scroll to position [16743, 0]
